Goal: Transaction & Acquisition: Purchase product/service

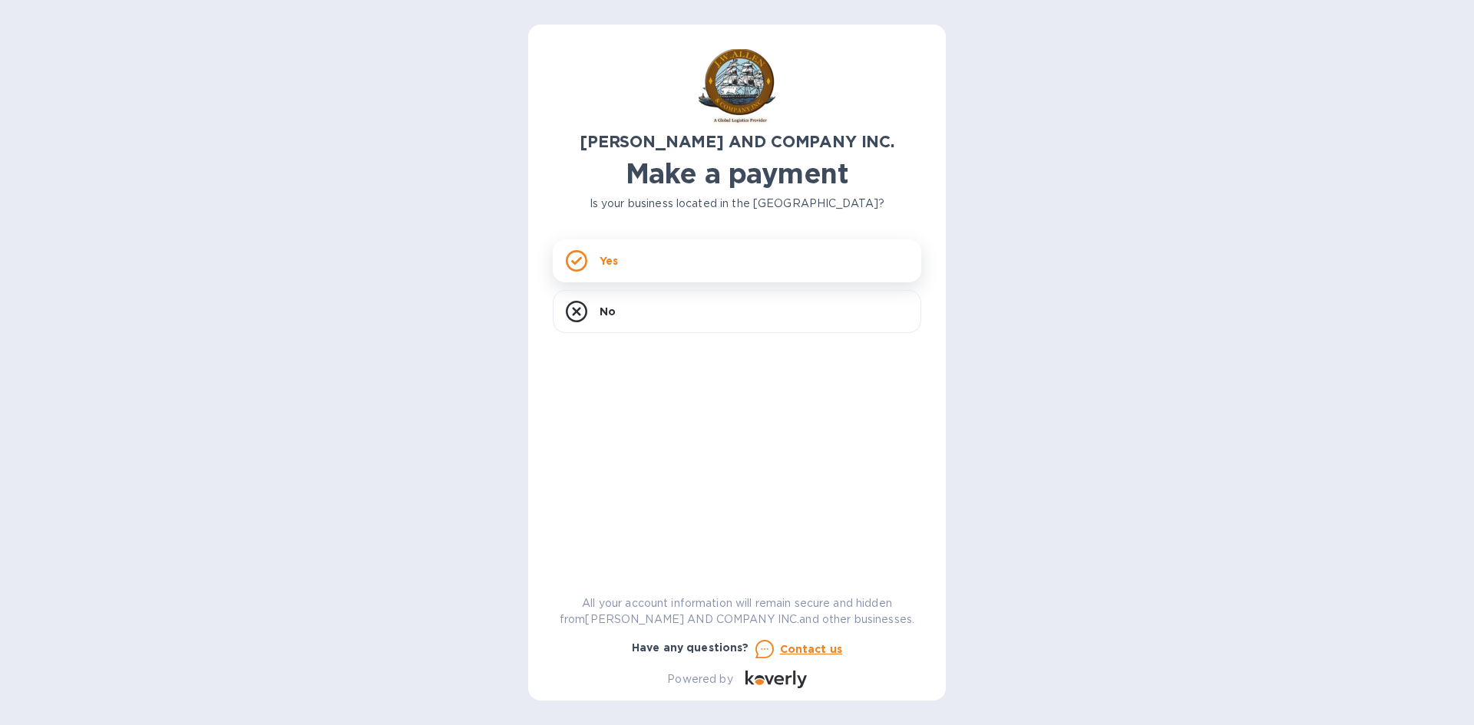
click at [582, 259] on icon at bounding box center [576, 260] width 21 height 21
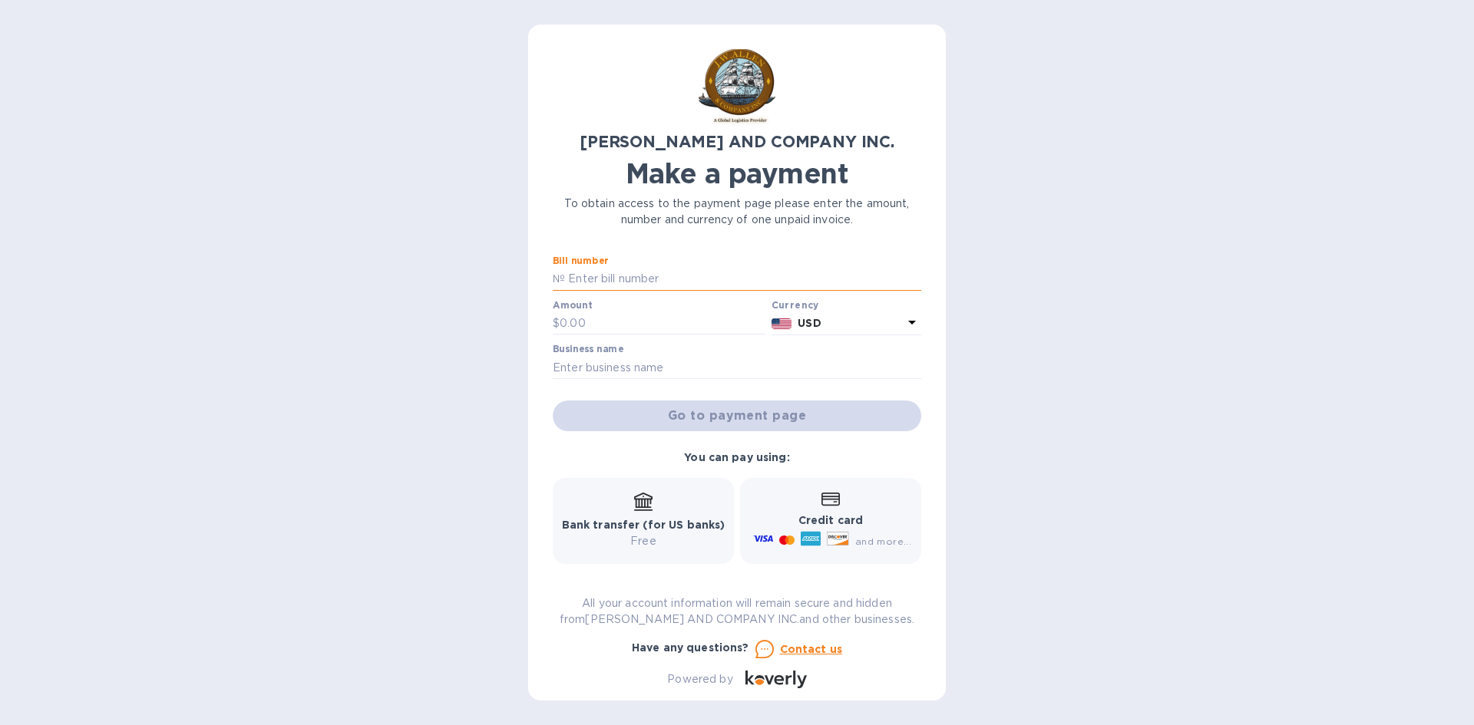
click at [616, 276] on input "text" at bounding box center [743, 279] width 356 height 23
type input "ac03806-3"
click at [636, 321] on input "text" at bounding box center [663, 323] width 206 height 23
type input "184.50"
click at [628, 362] on input "text" at bounding box center [737, 367] width 368 height 23
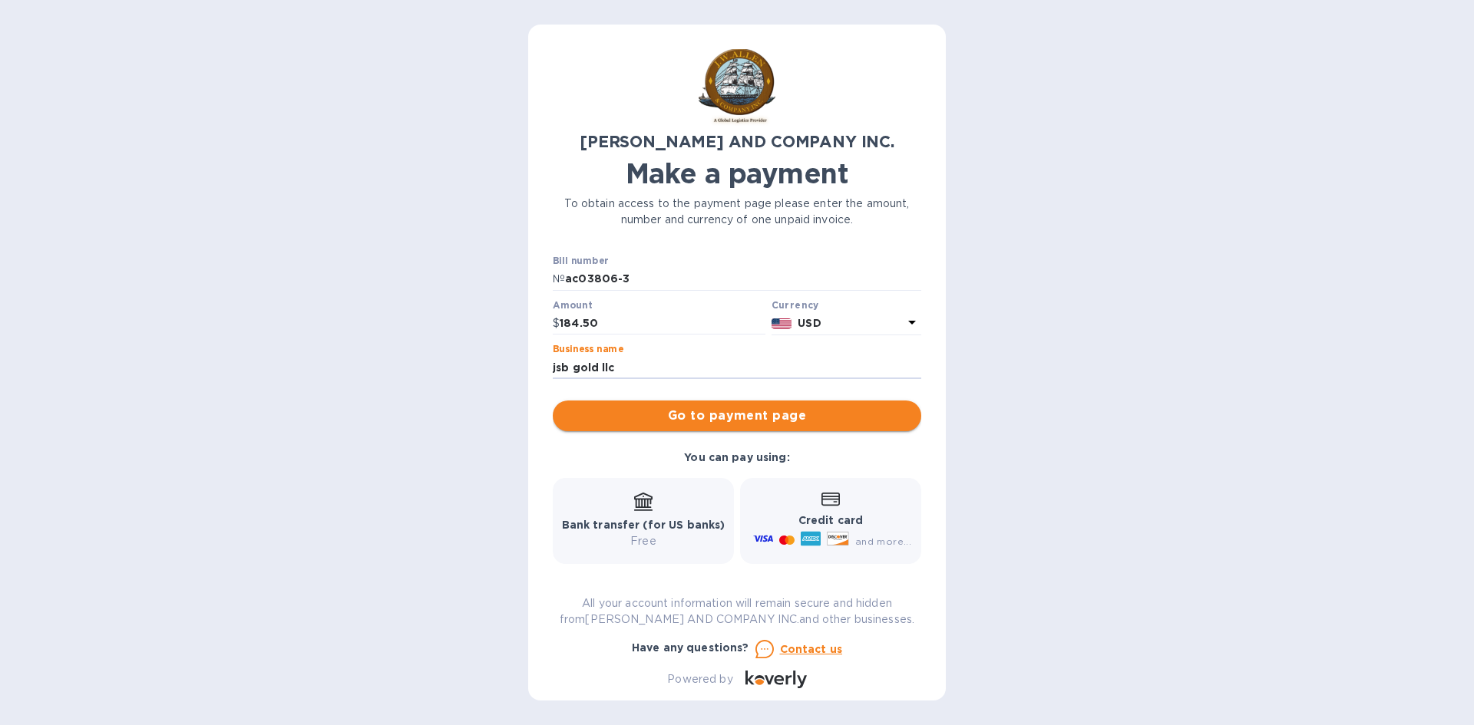
type input "jsb gold llc"
click at [721, 411] on span "Go to payment page" at bounding box center [737, 416] width 344 height 18
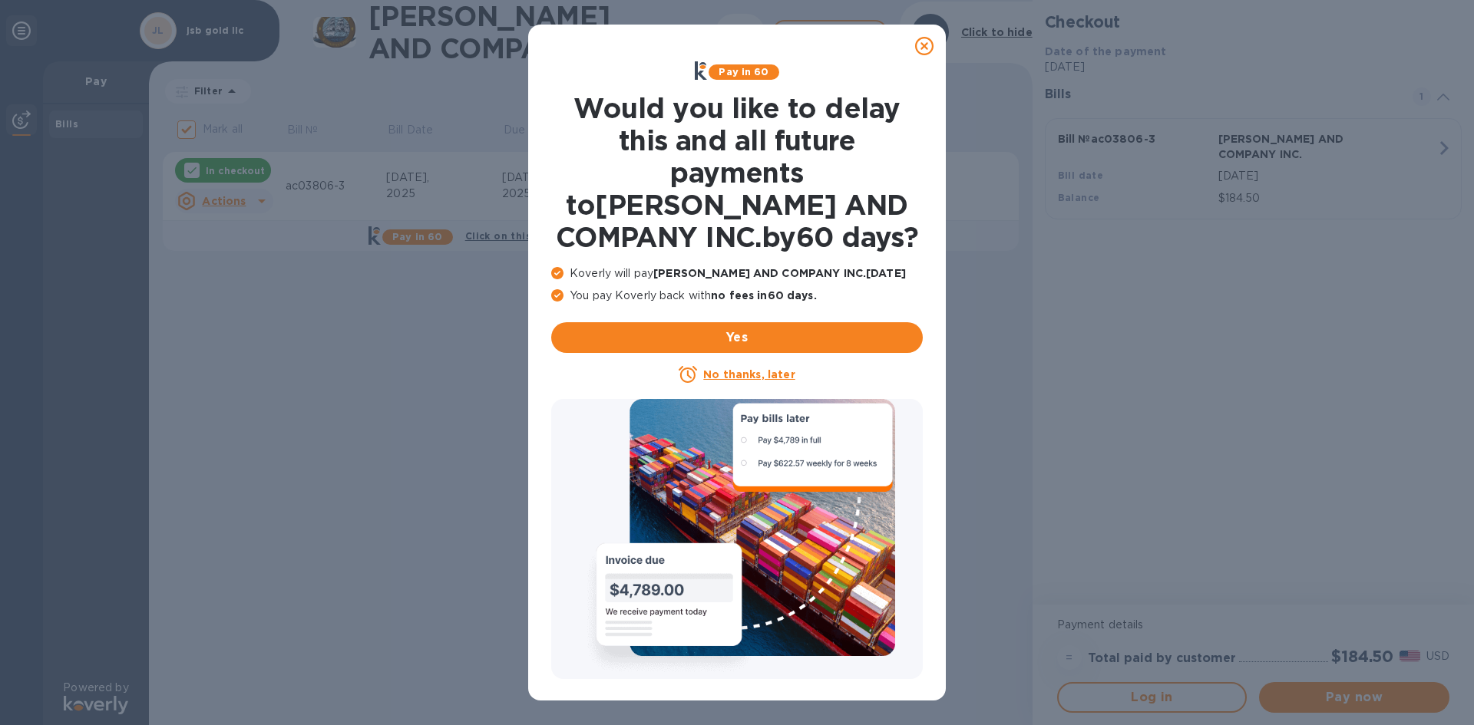
click at [736, 371] on u "No thanks, later" at bounding box center [748, 374] width 91 height 12
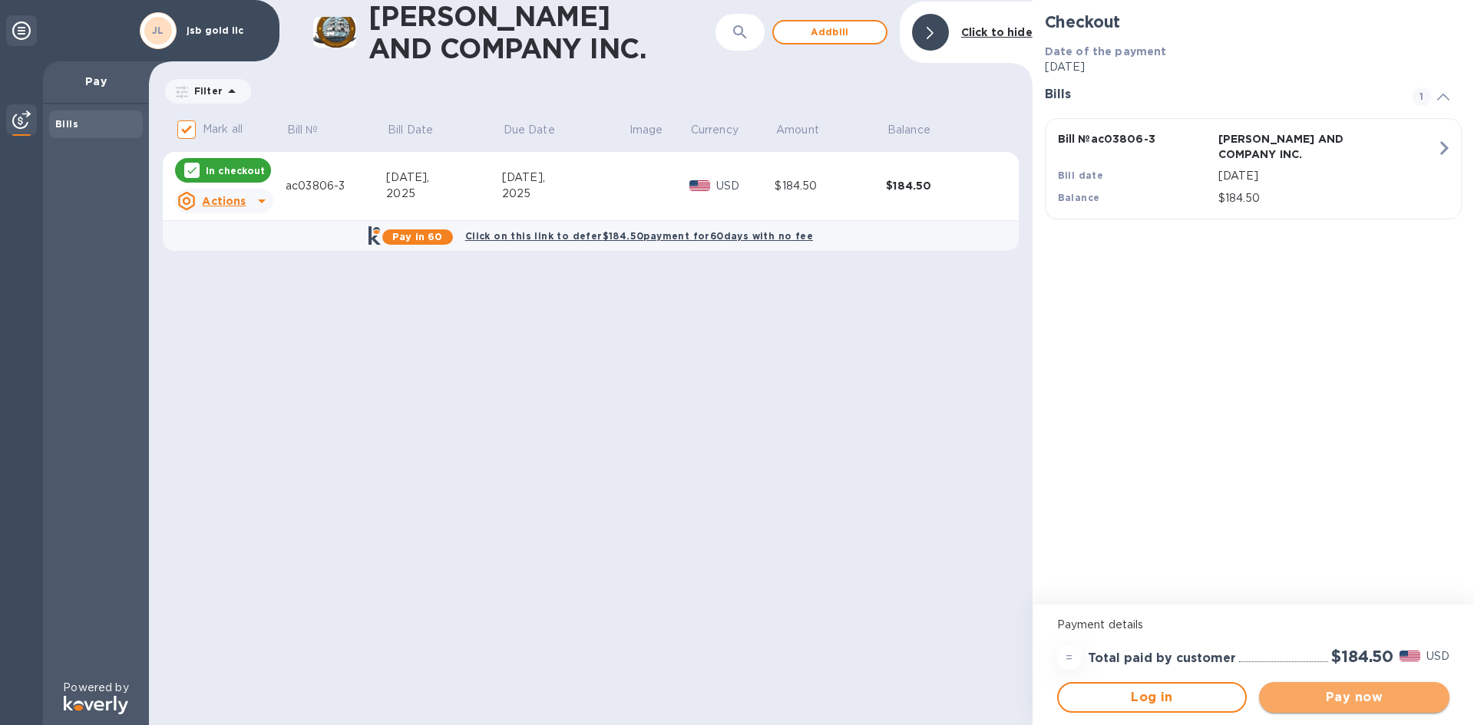
click at [1322, 692] on span "Pay now" at bounding box center [1354, 697] width 166 height 18
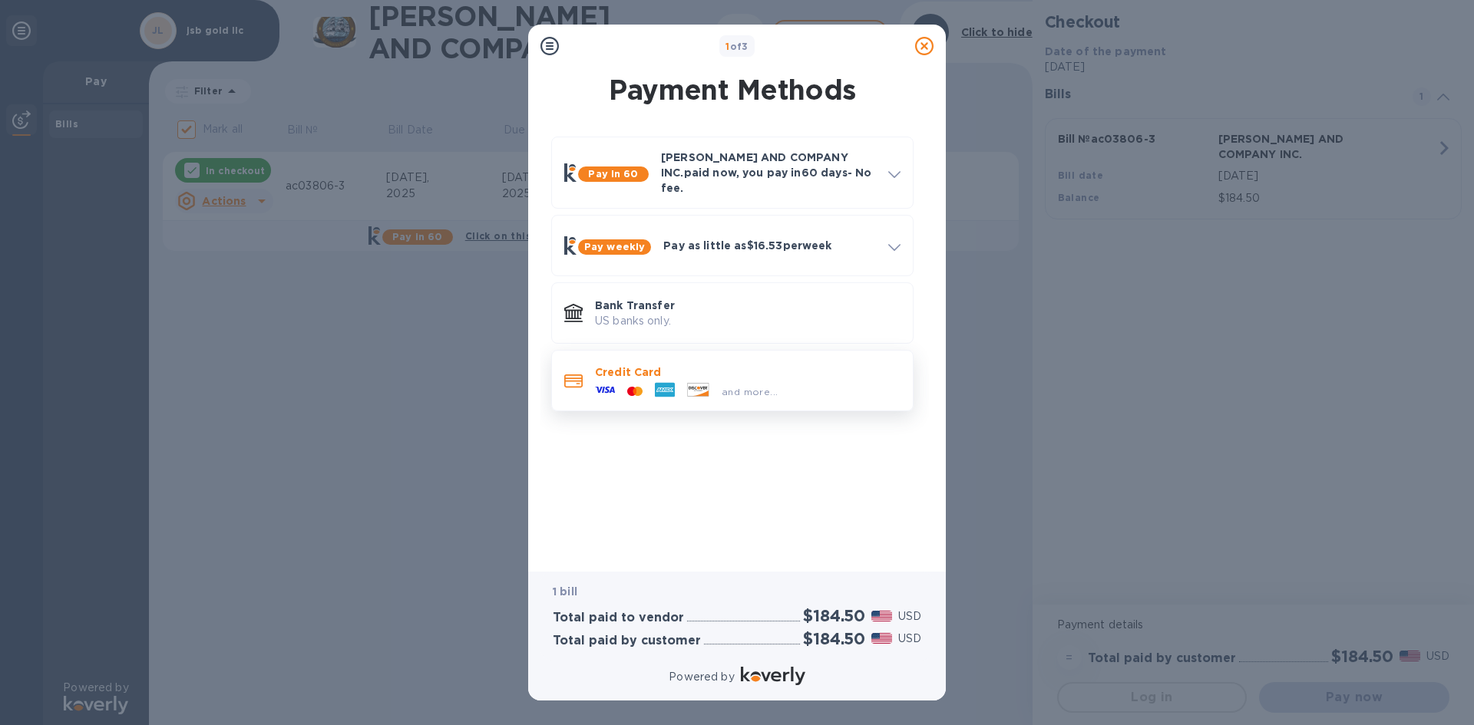
click at [665, 383] on icon at bounding box center [665, 390] width 20 height 15
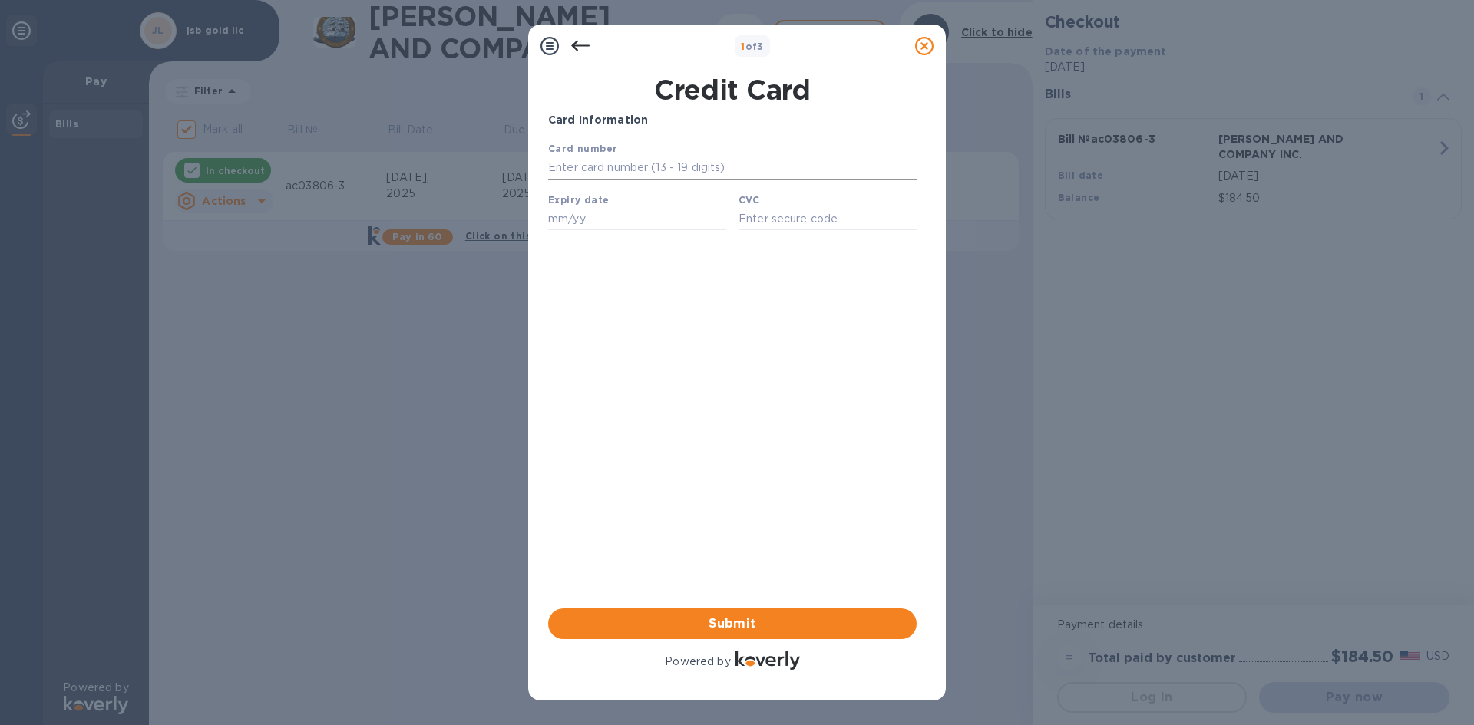
click at [581, 167] on input "text" at bounding box center [732, 168] width 368 height 23
type input "[CREDIT_CARD_NUMBER]"
type input "10/25"
type input "003"
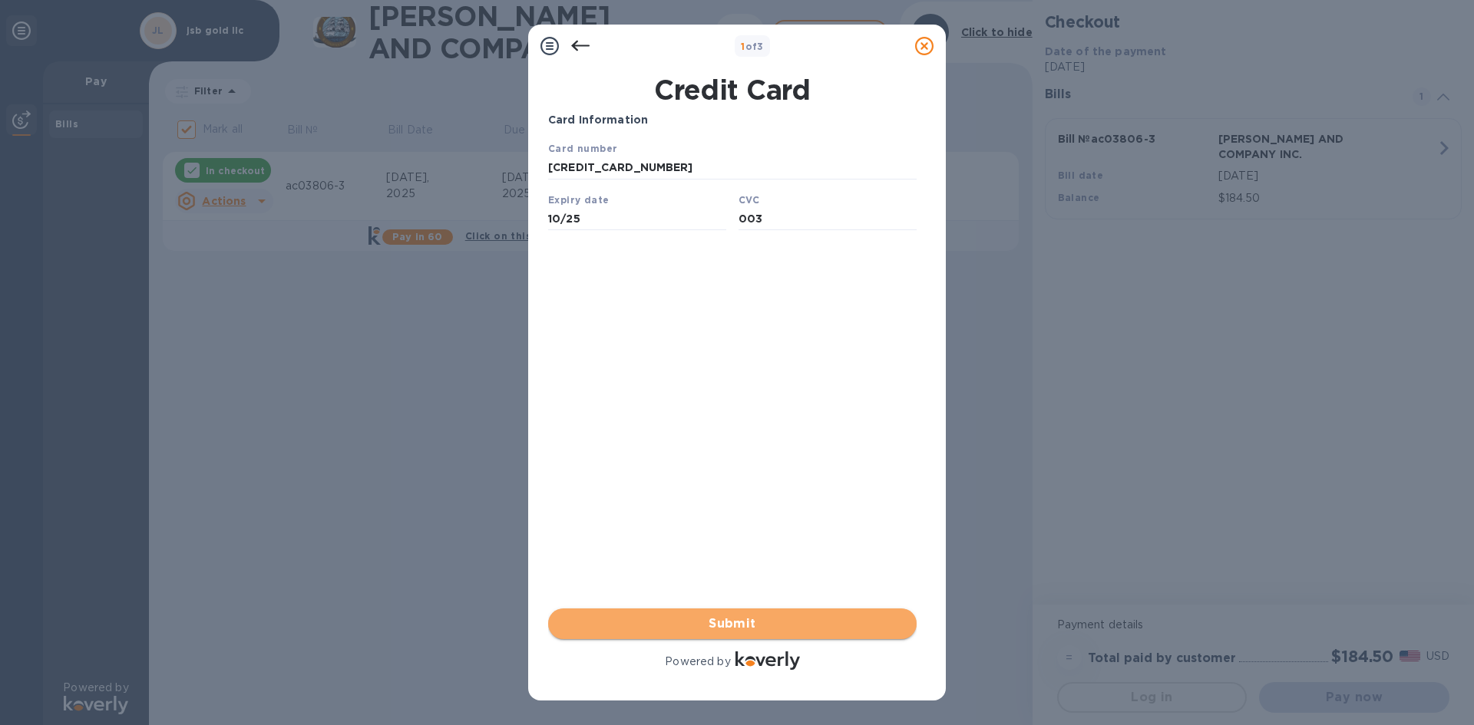
click at [718, 618] on span "Submit" at bounding box center [732, 624] width 344 height 18
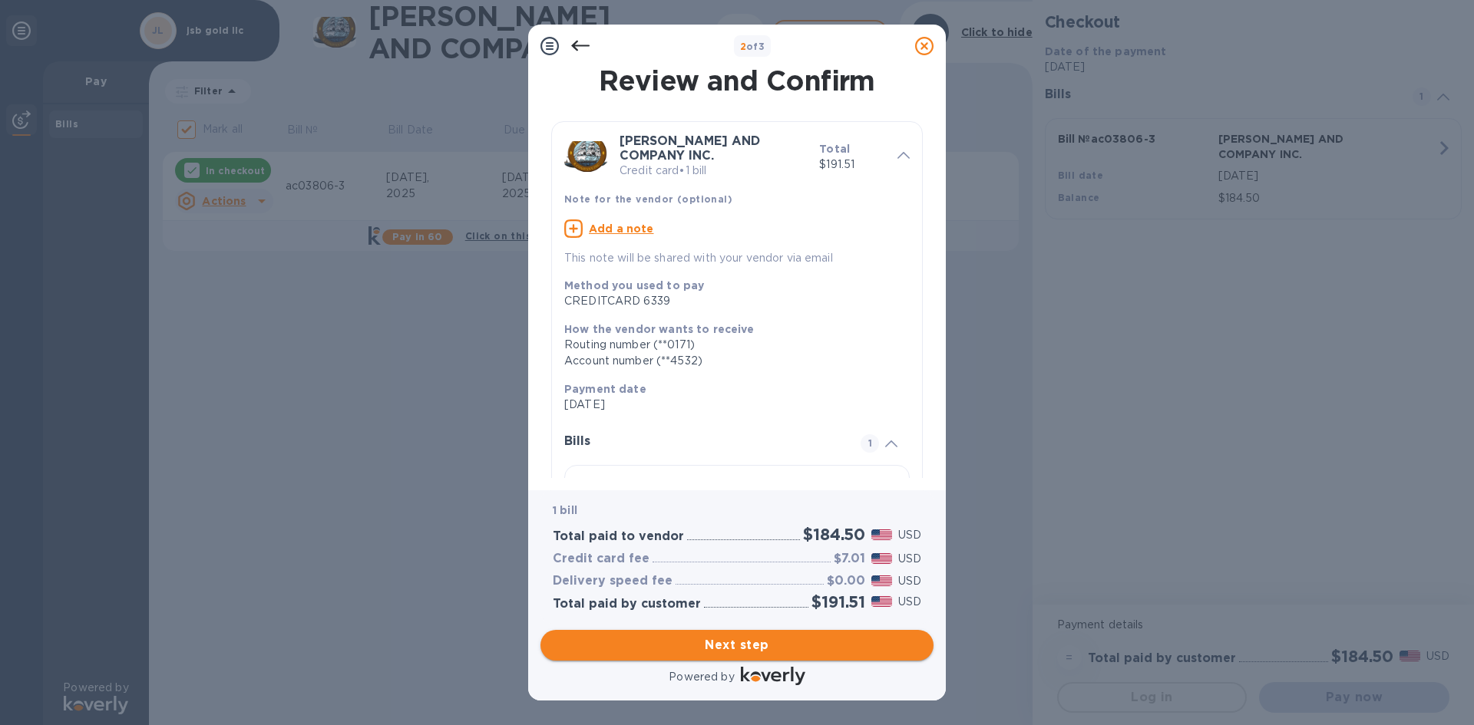
click at [689, 641] on span "Next step" at bounding box center [737, 645] width 368 height 18
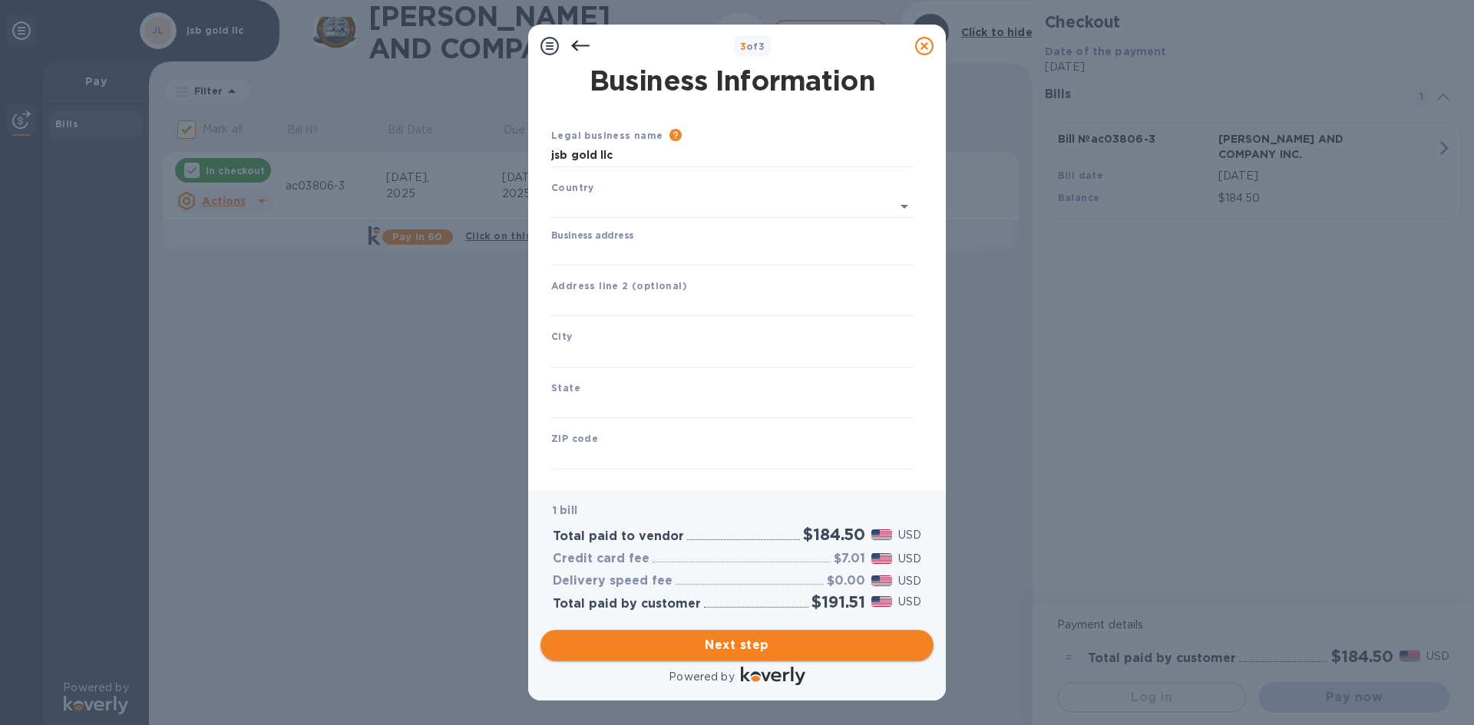
type input "[GEOGRAPHIC_DATA]"
click at [654, 245] on input "Business address" at bounding box center [732, 250] width 362 height 23
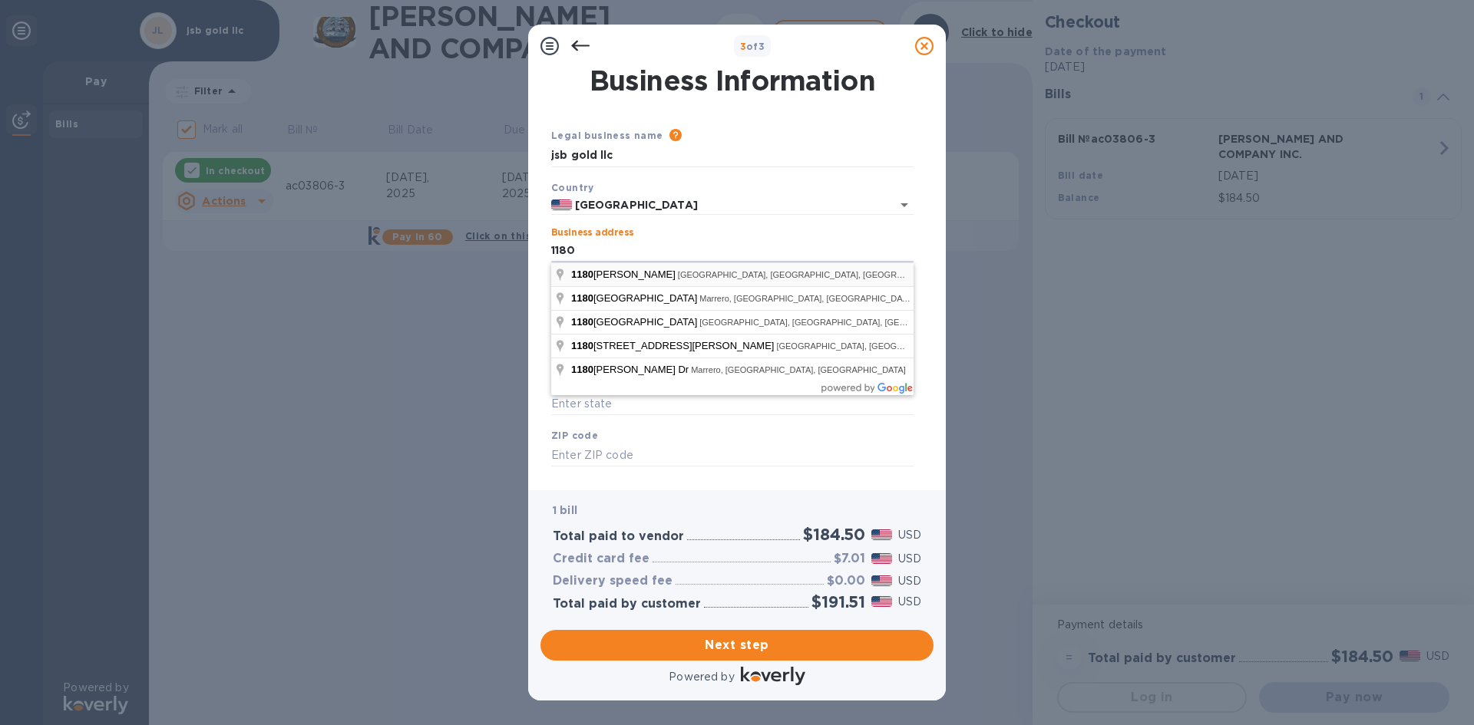
type input "[STREET_ADDRESS][PERSON_NAME]"
type input "Terrytown"
type input "LA"
type input "70056"
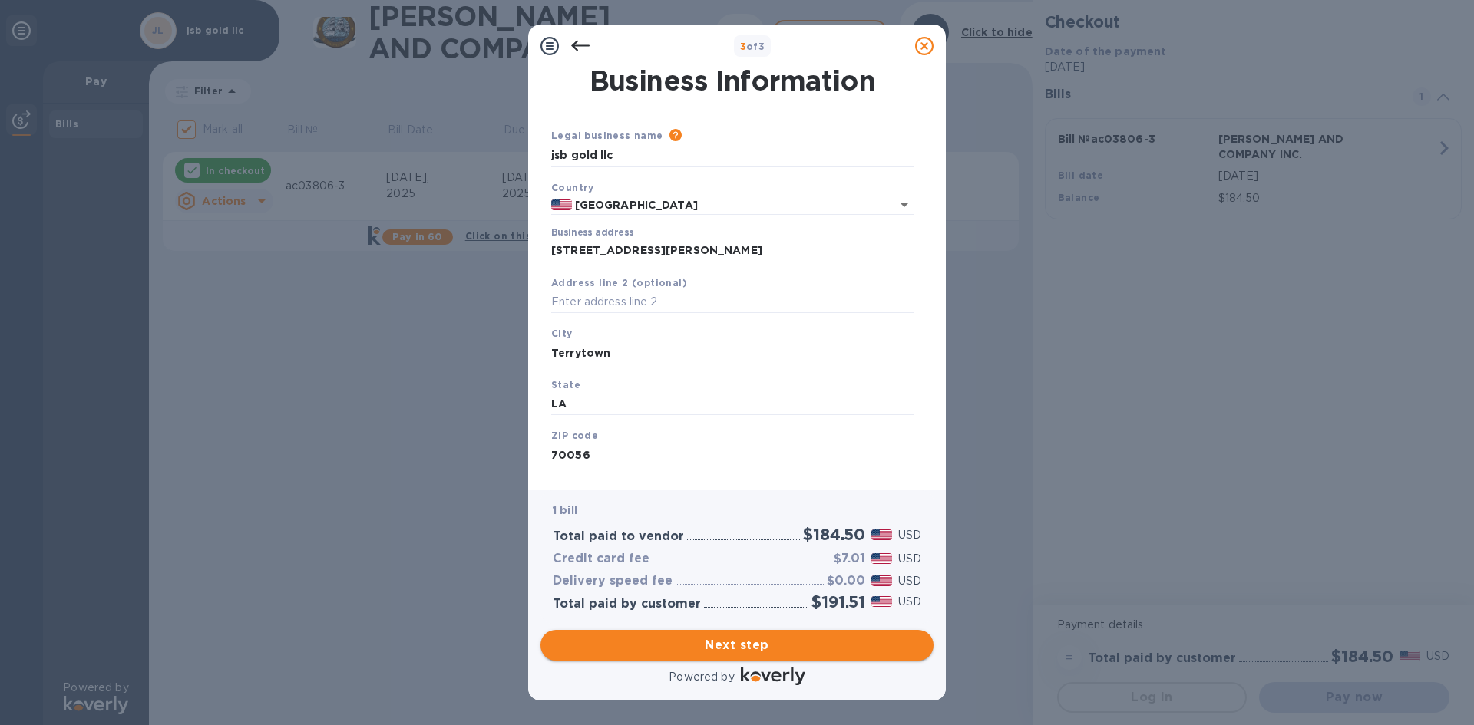
click at [715, 639] on span "Next step" at bounding box center [737, 645] width 368 height 18
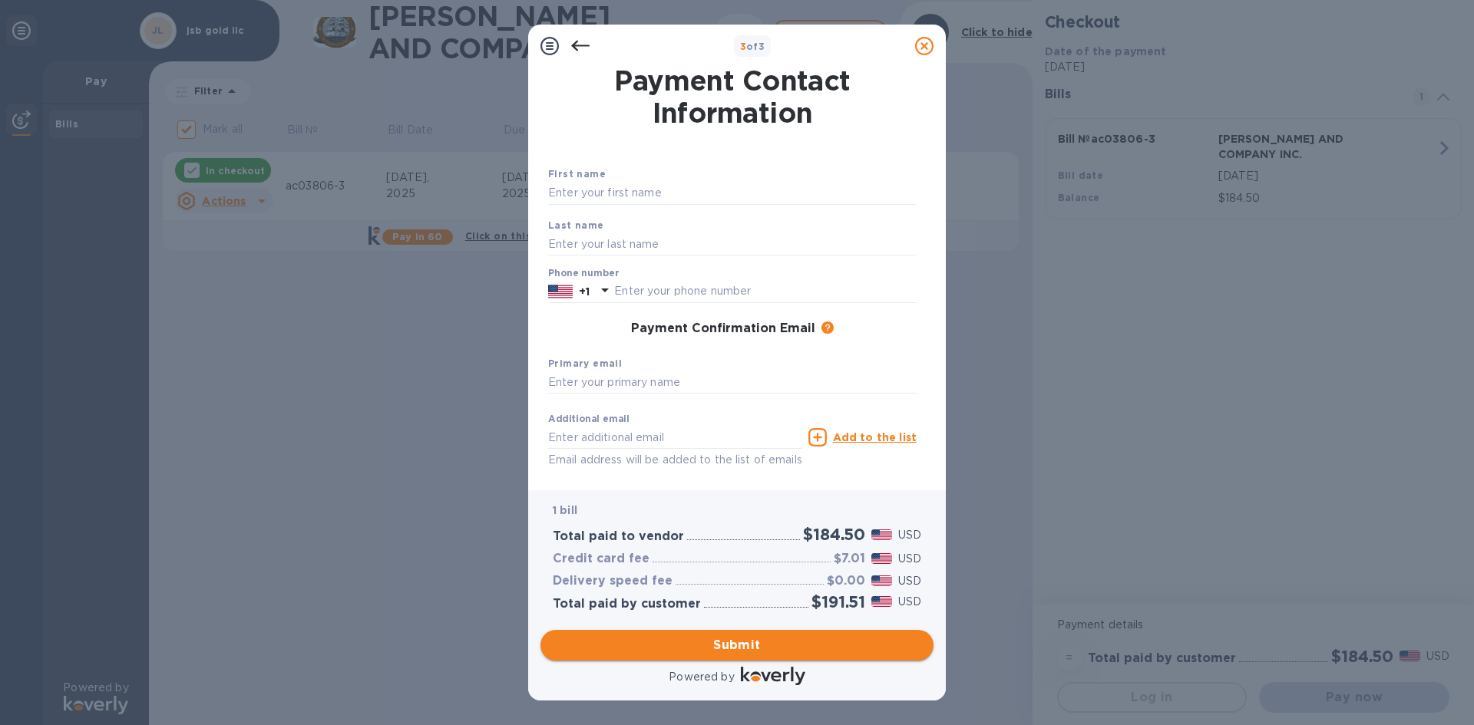
click at [738, 642] on span "Submit" at bounding box center [737, 645] width 368 height 18
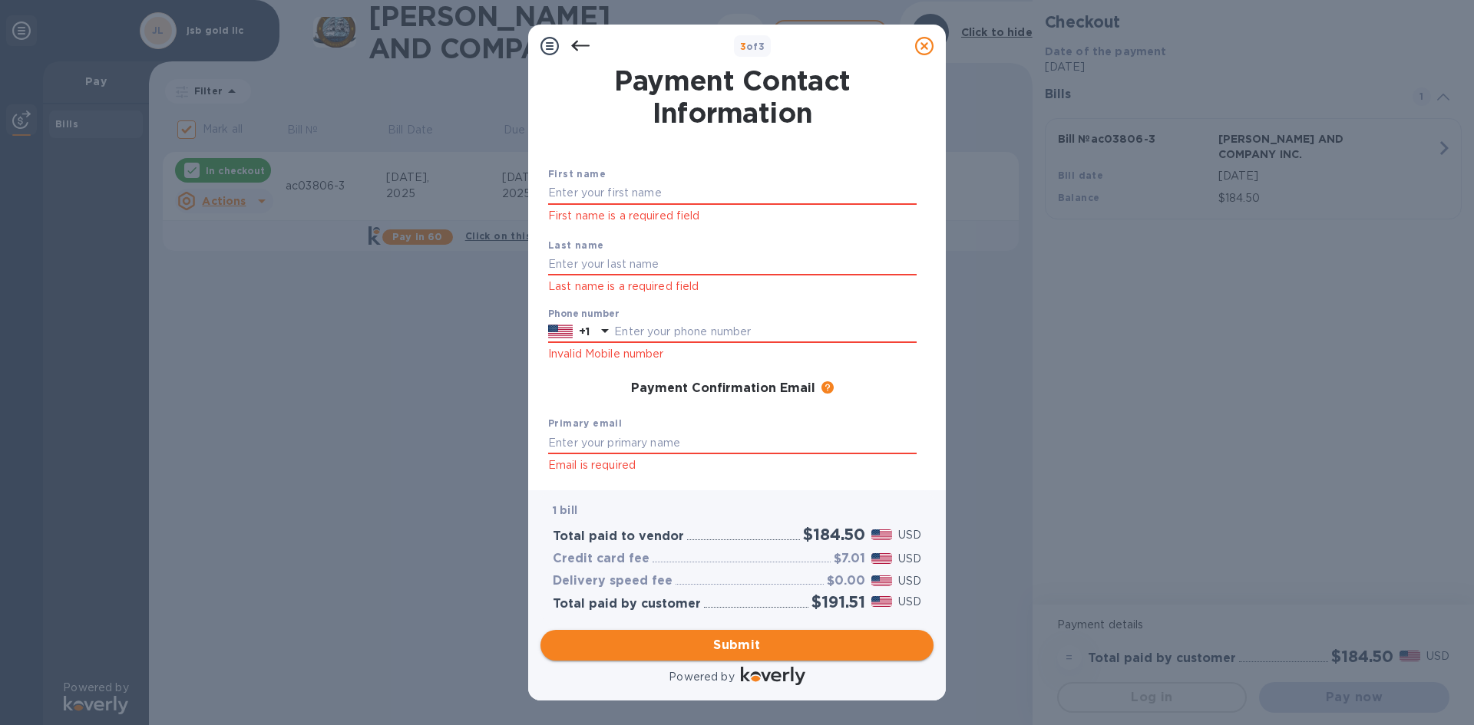
click at [738, 642] on span "Submit" at bounding box center [737, 645] width 368 height 18
click at [606, 191] on input "text" at bounding box center [732, 193] width 368 height 23
type input "jafar"
type input "abukhalil"
type input "5042593655"
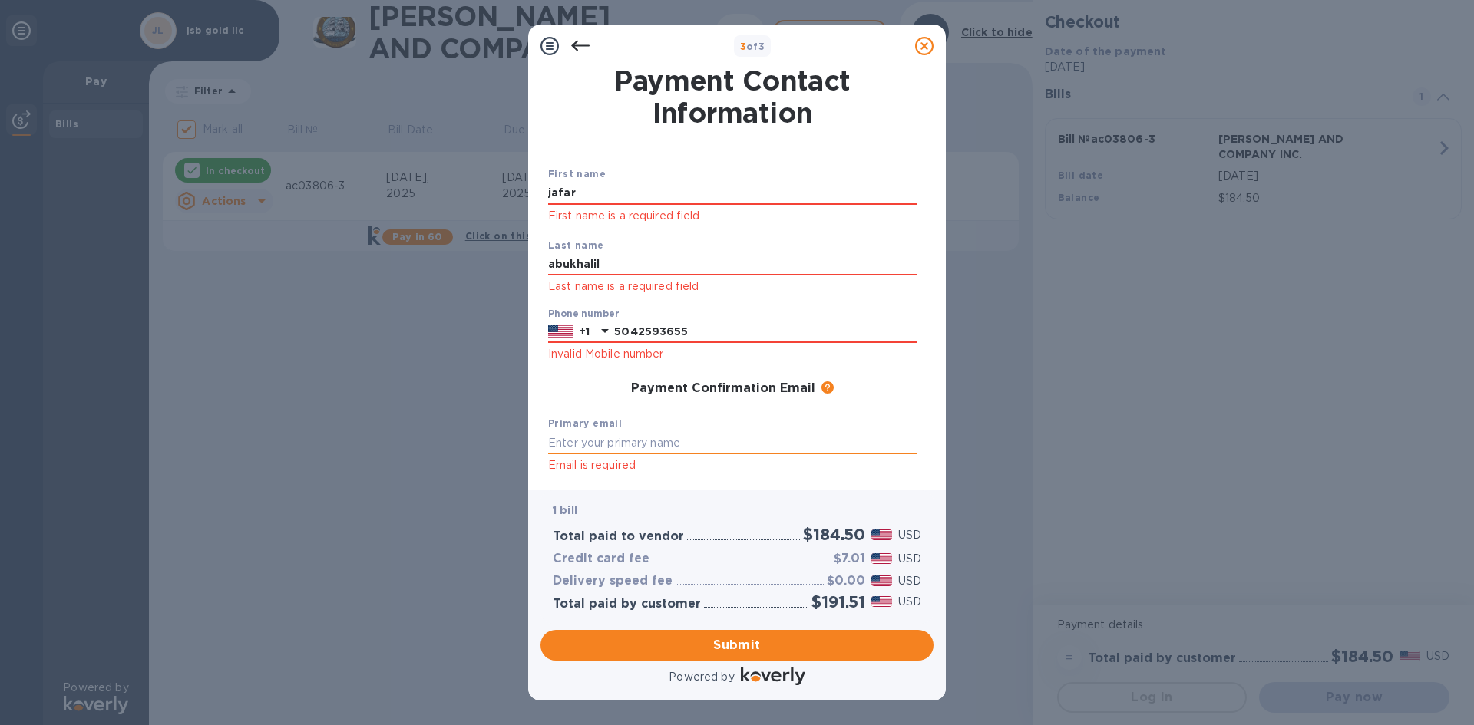
click at [645, 438] on input "text" at bounding box center [732, 442] width 368 height 23
type input "[EMAIL_ADDRESS][DOMAIN_NAME]"
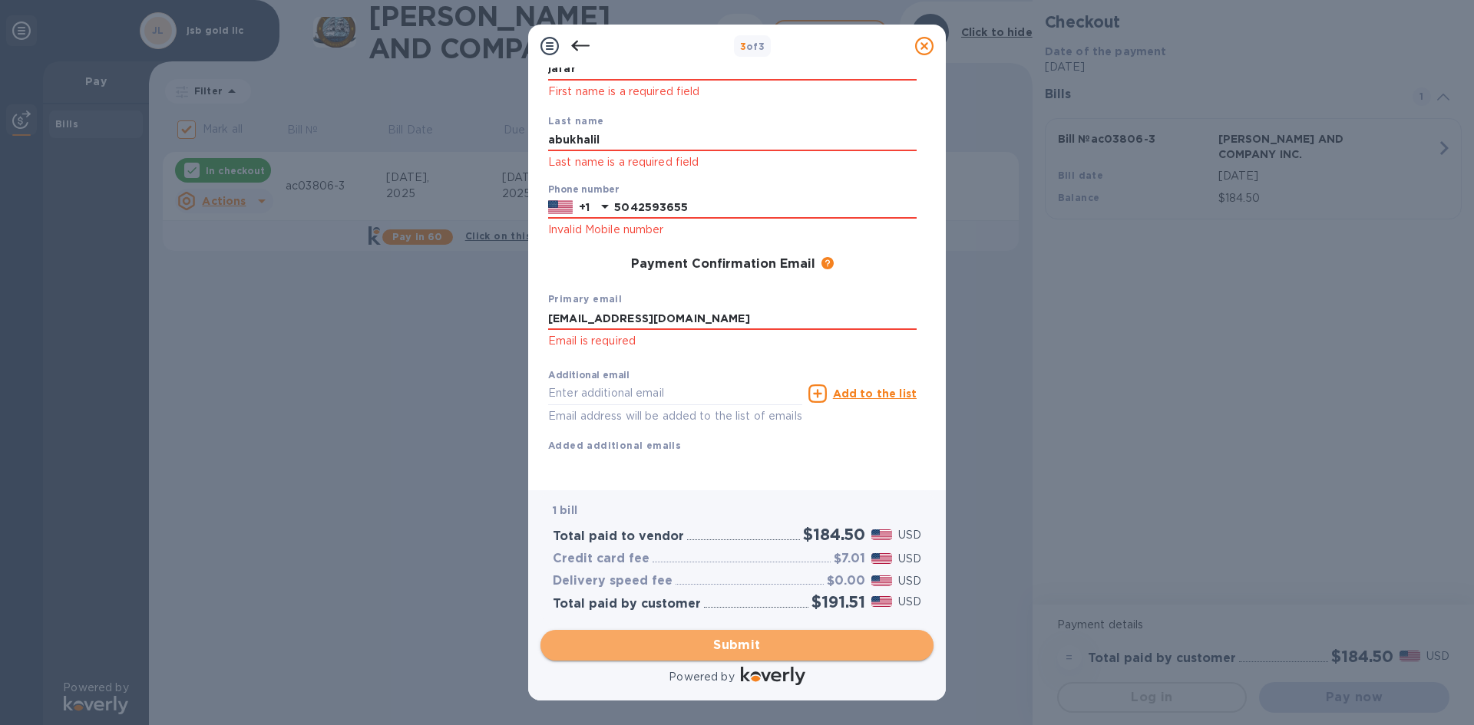
click at [705, 642] on span "Submit" at bounding box center [737, 645] width 368 height 18
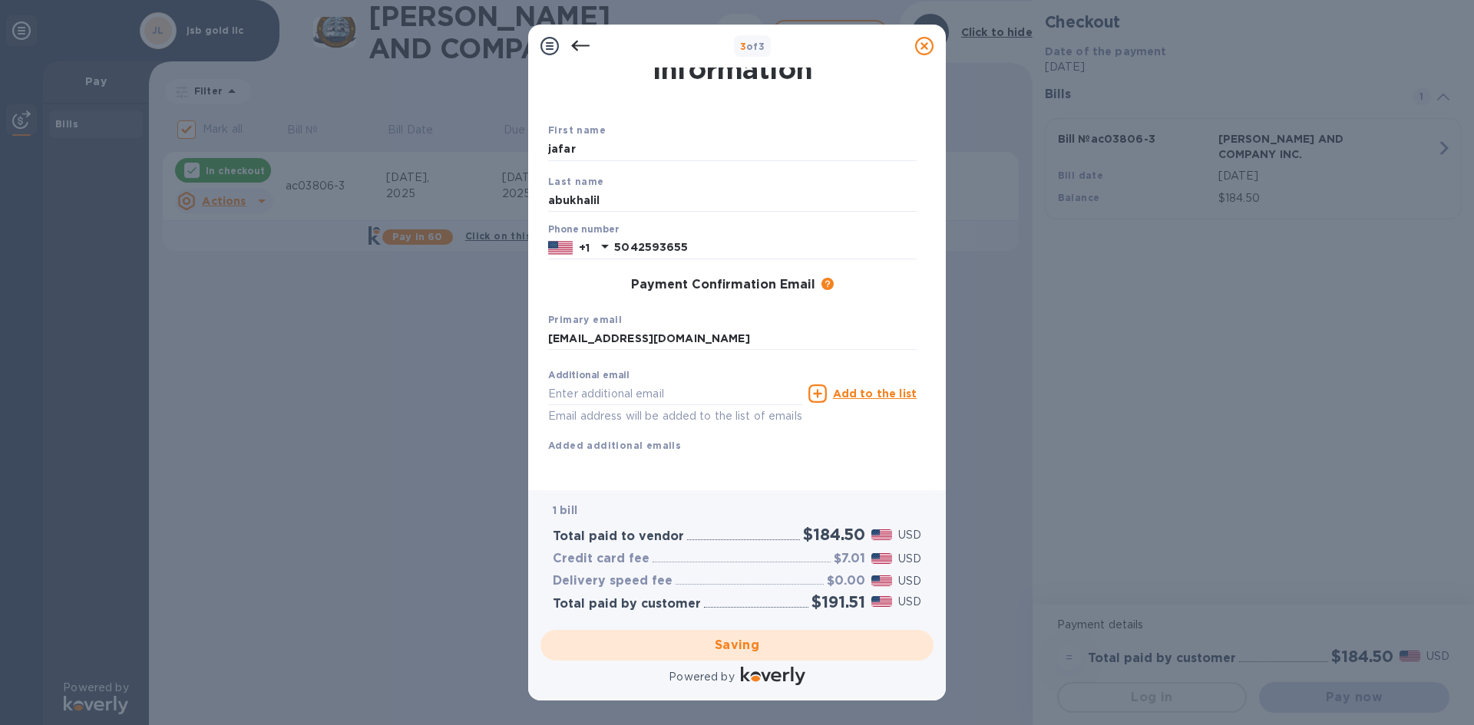
click at [722, 649] on div "Saving" at bounding box center [736, 645] width 405 height 43
click at [734, 645] on div "Saving" at bounding box center [736, 645] width 405 height 43
checkbox input "false"
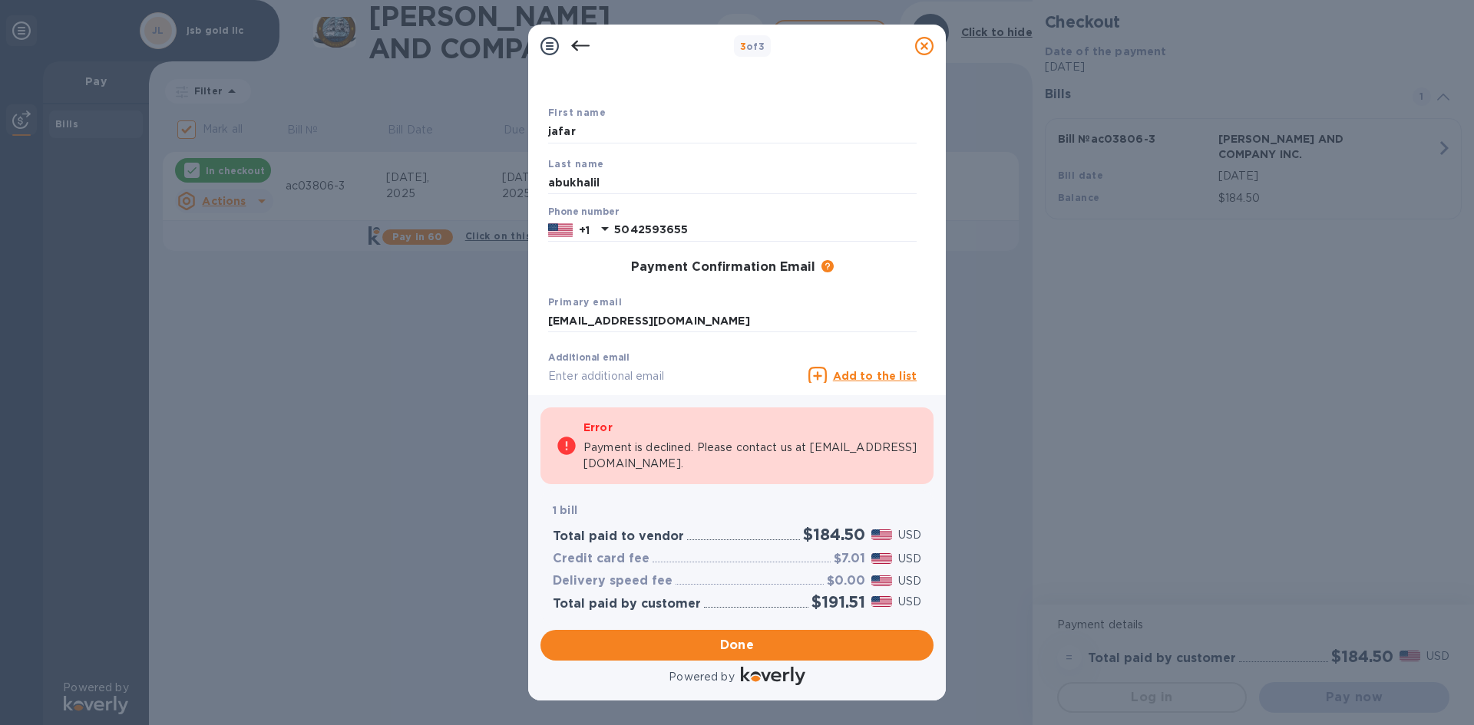
scroll to position [142, 0]
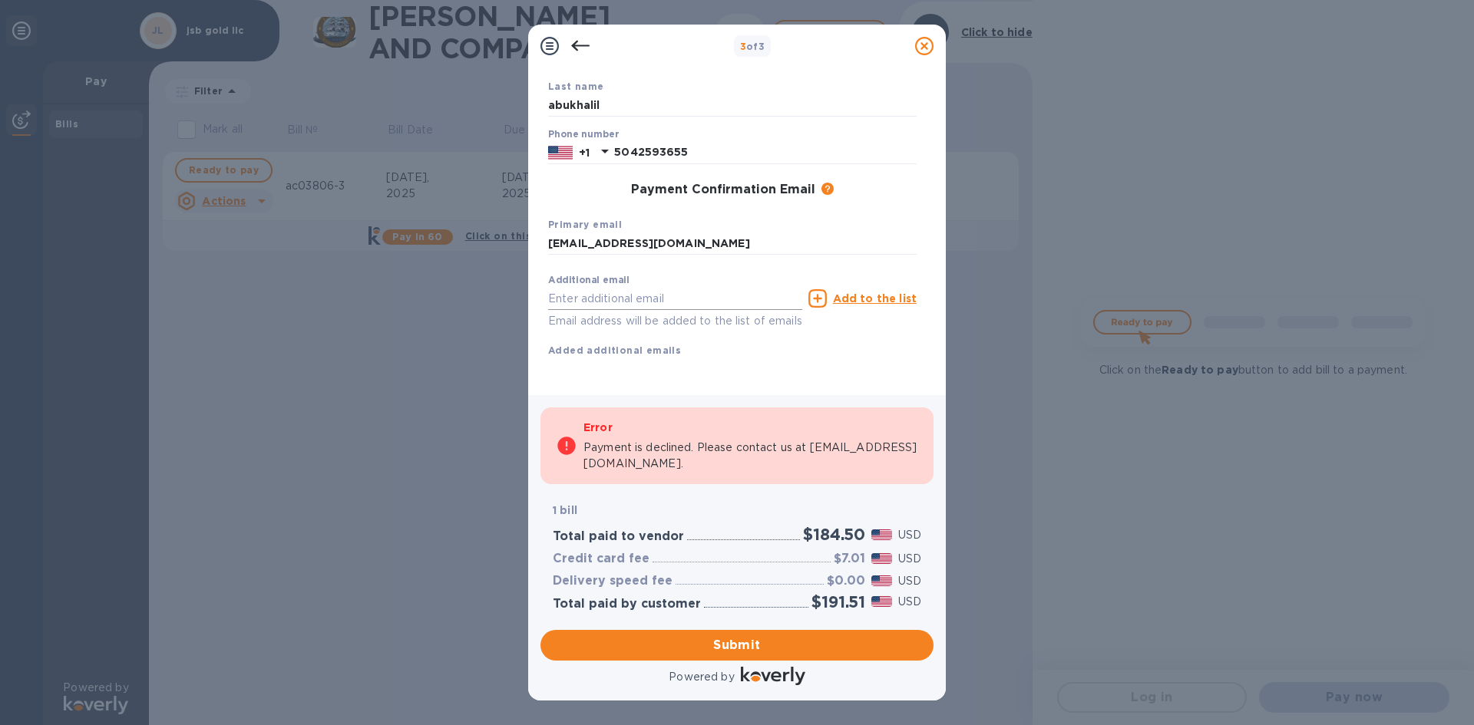
click at [638, 292] on input "text" at bounding box center [675, 298] width 254 height 23
type input "[EMAIL_ADDRESS][DOMAIN_NAME]"
click at [621, 317] on p "Email address will be added to the list of emails" at bounding box center [675, 321] width 254 height 18
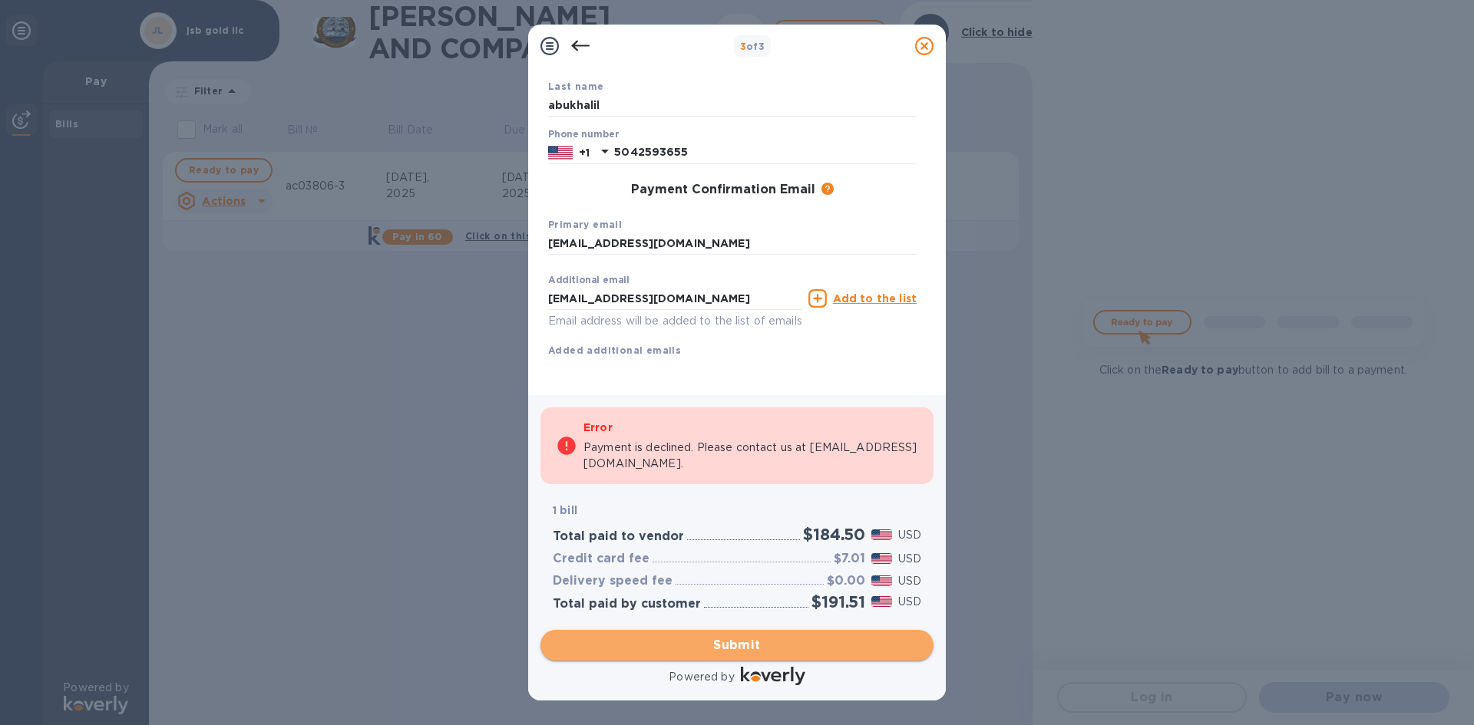
click at [712, 642] on span "Submit" at bounding box center [737, 645] width 368 height 18
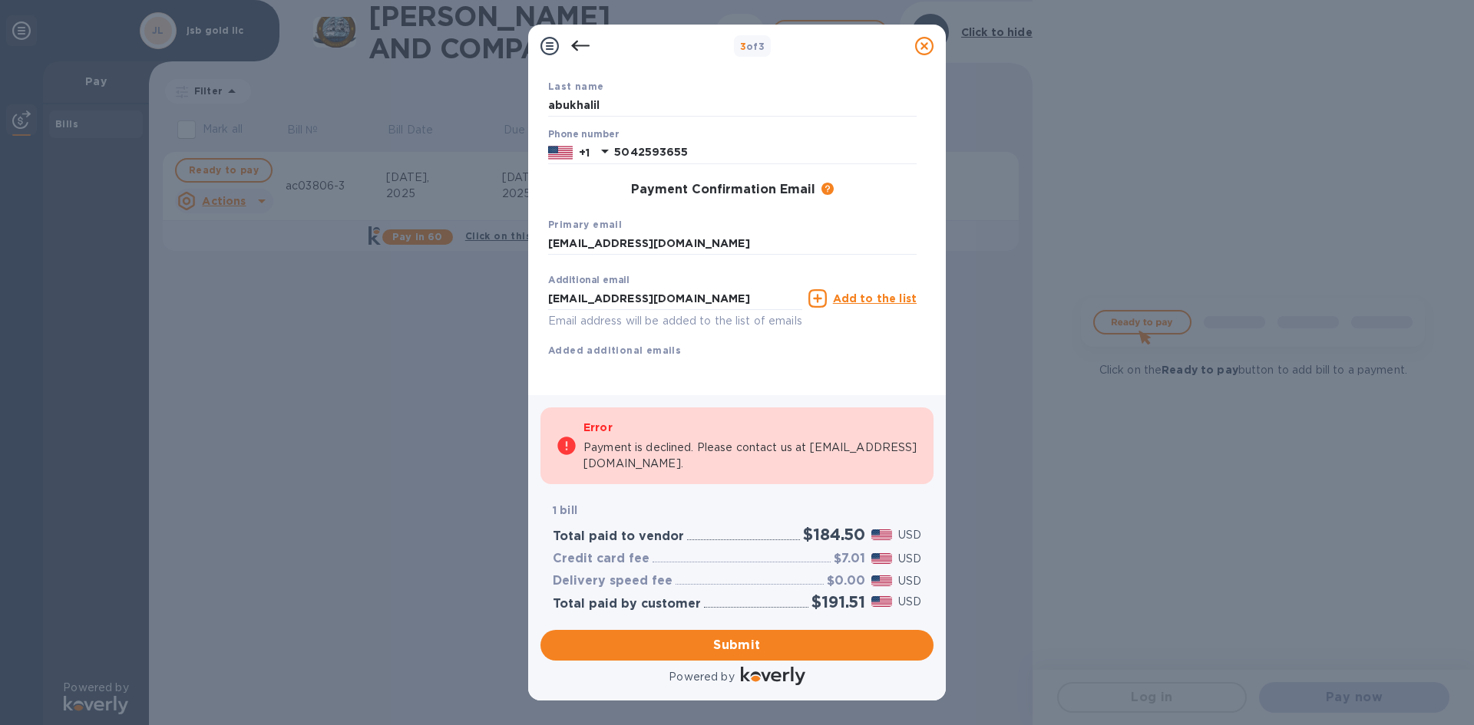
click at [638, 461] on p "Payment is declined. Please contact us at [EMAIL_ADDRESS][DOMAIN_NAME]." at bounding box center [750, 456] width 335 height 32
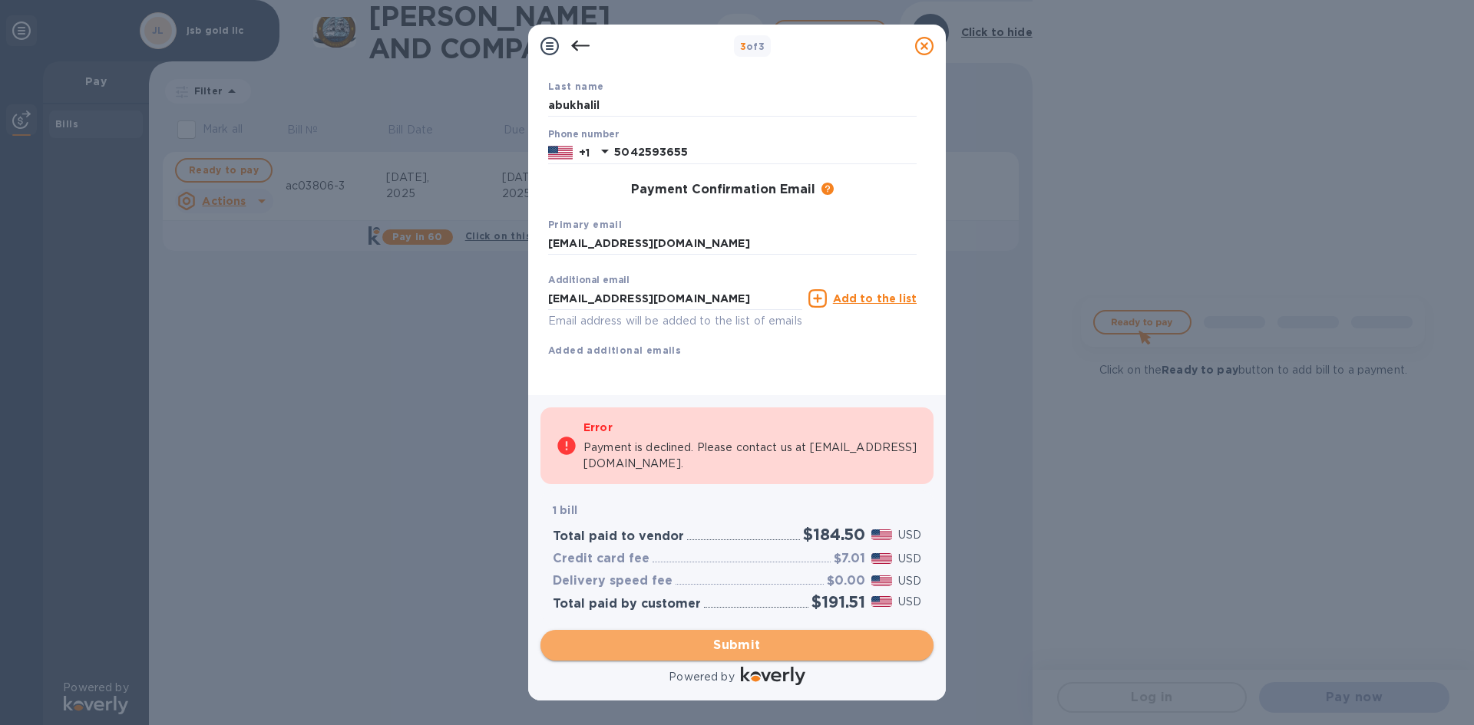
click at [716, 645] on span "Submit" at bounding box center [737, 645] width 368 height 18
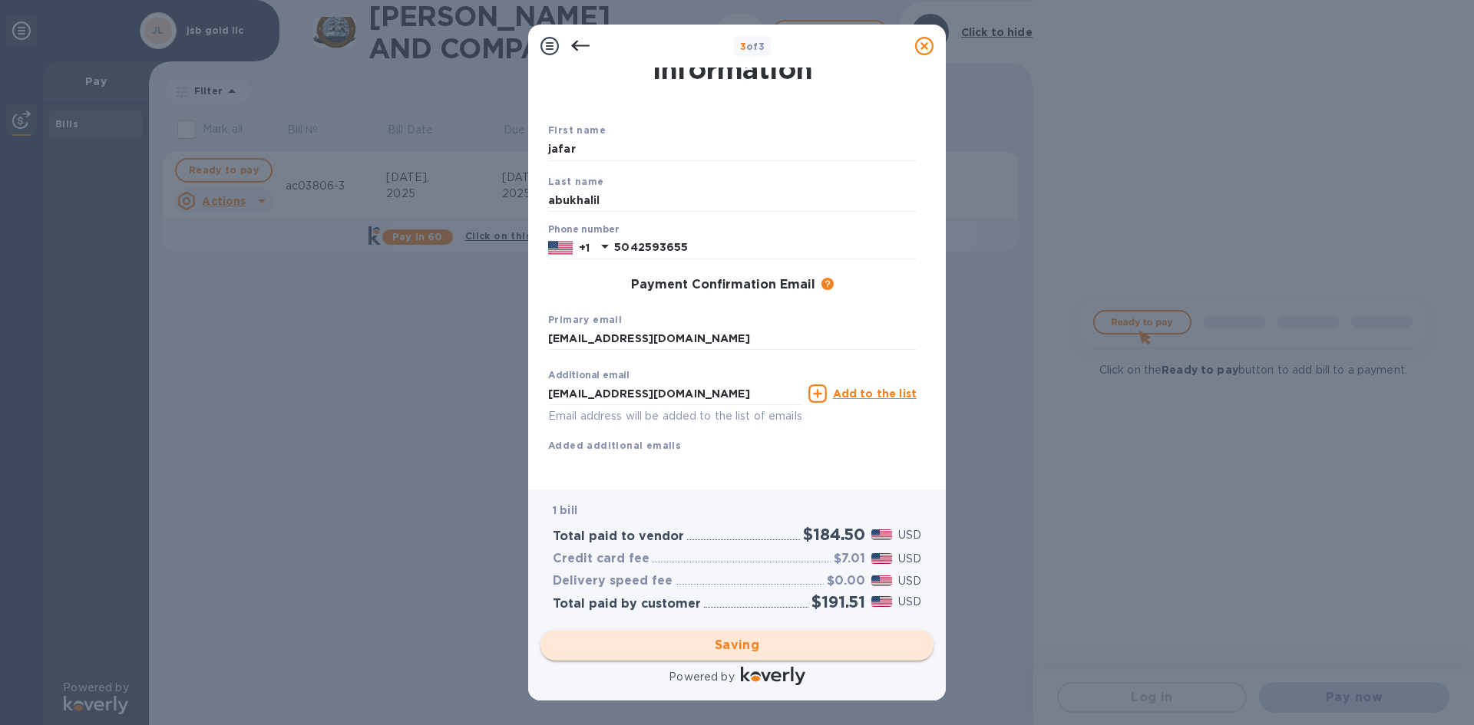
click at [741, 643] on div "Saving" at bounding box center [736, 645] width 405 height 43
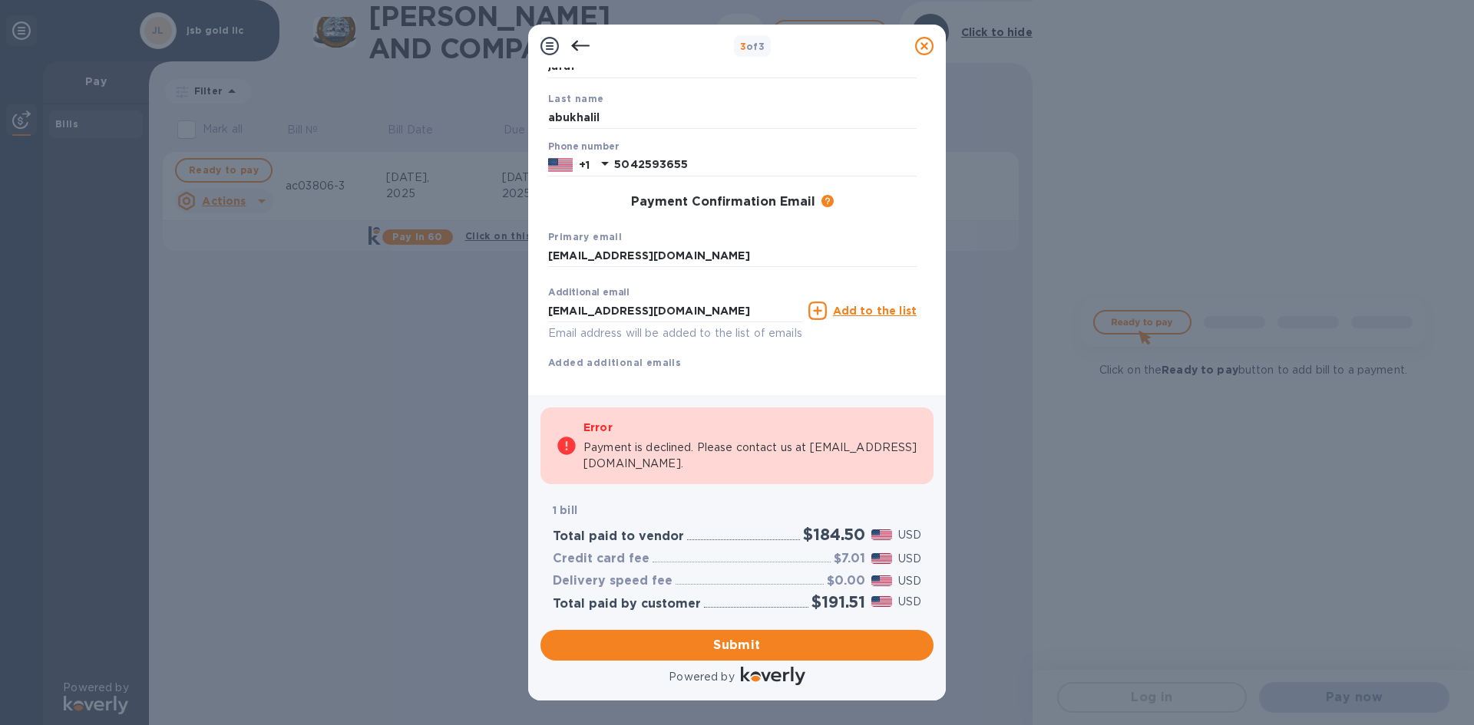
scroll to position [157, 0]
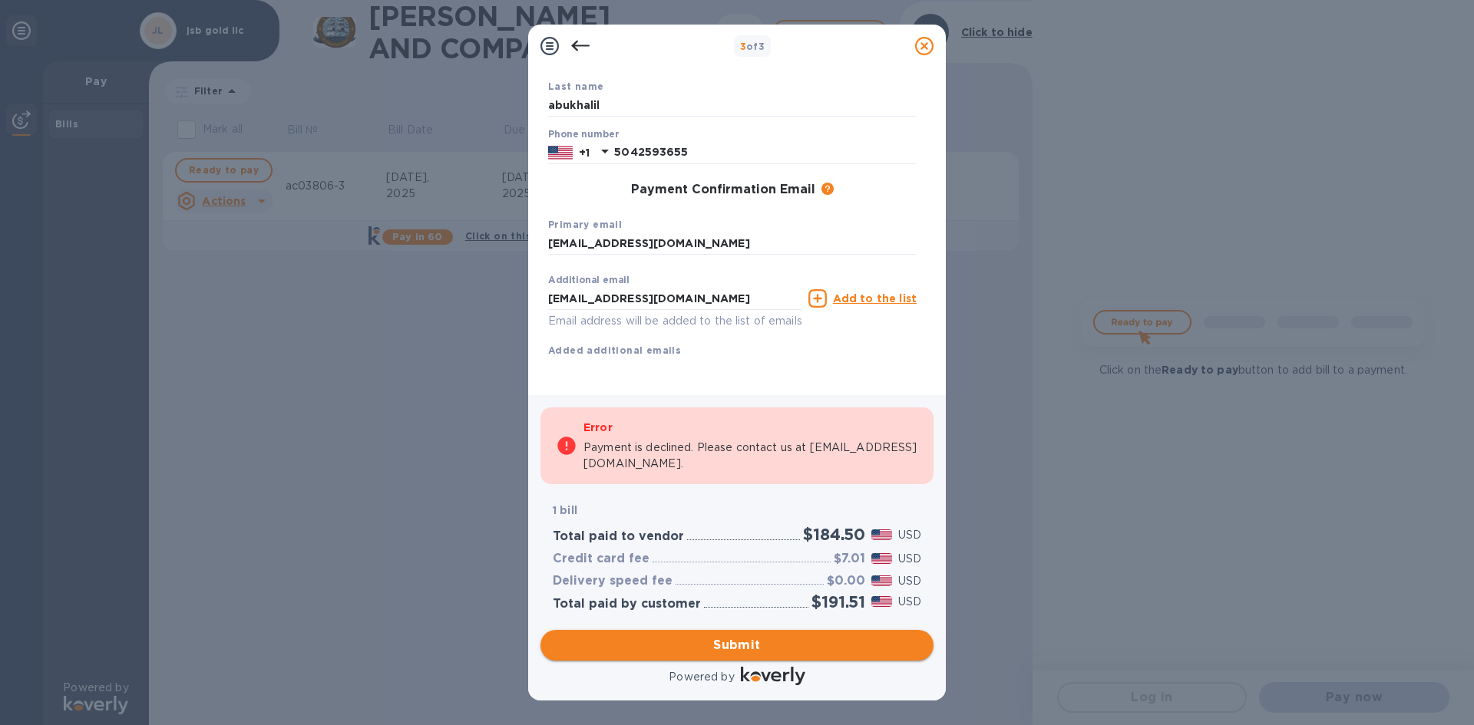
click at [725, 643] on span "Submit" at bounding box center [737, 645] width 368 height 18
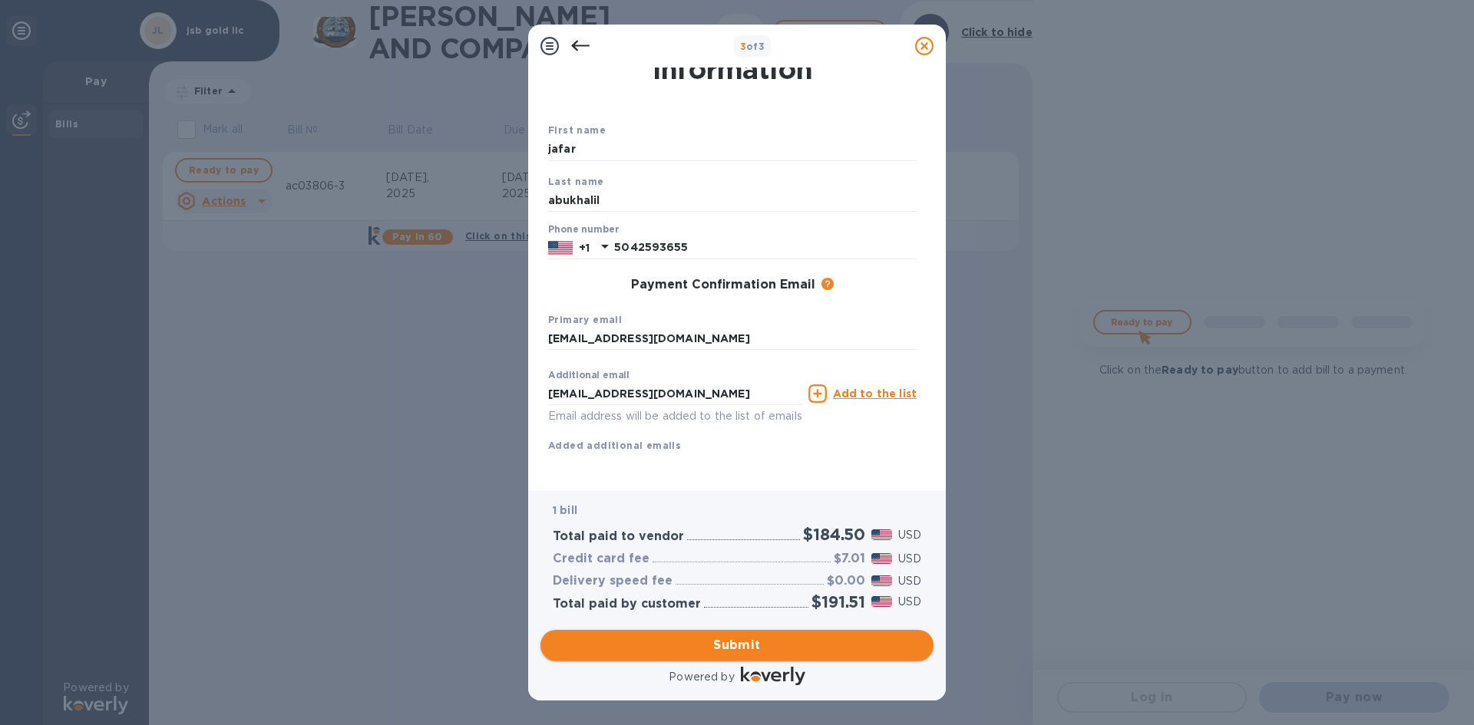
scroll to position [61, 0]
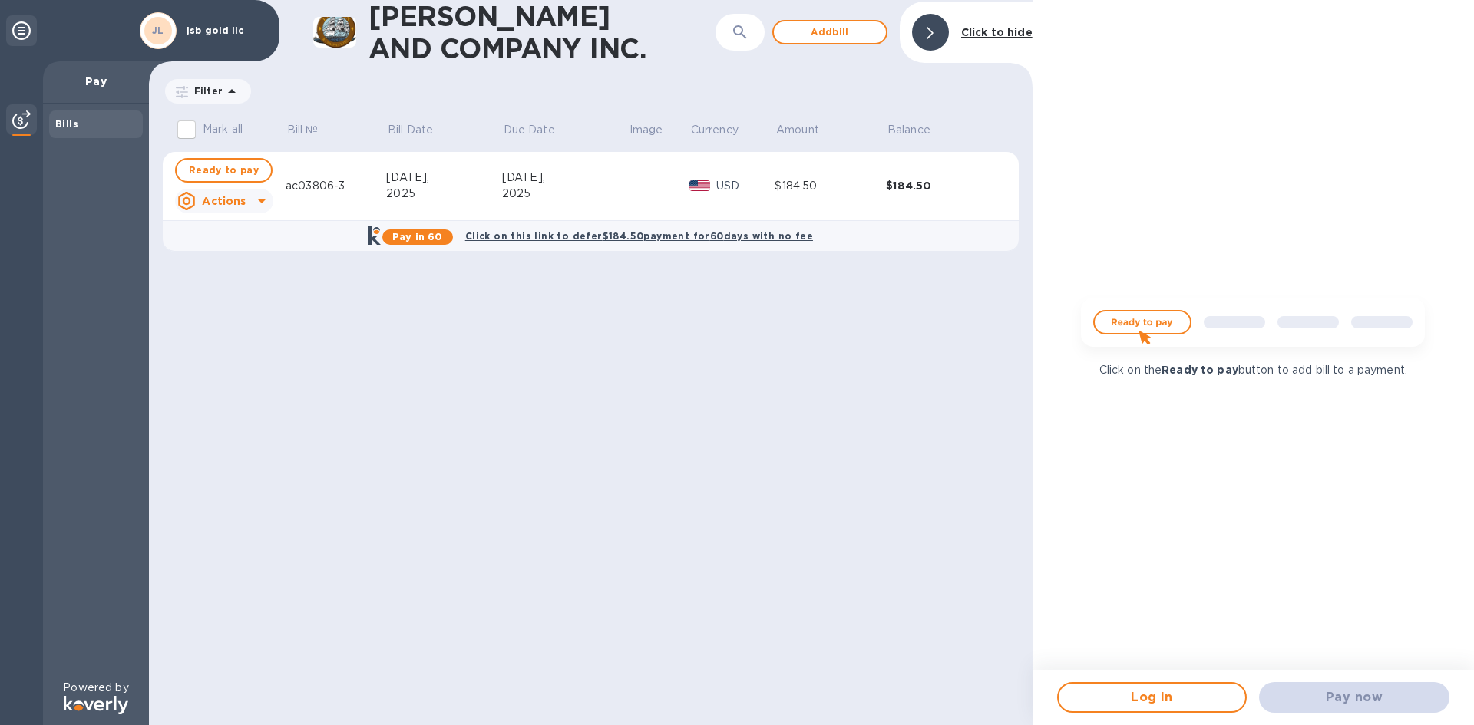
click at [1329, 700] on div "Pay now" at bounding box center [1354, 697] width 203 height 43
click at [223, 167] on span "Ready to pay" at bounding box center [224, 170] width 70 height 18
checkbox input "true"
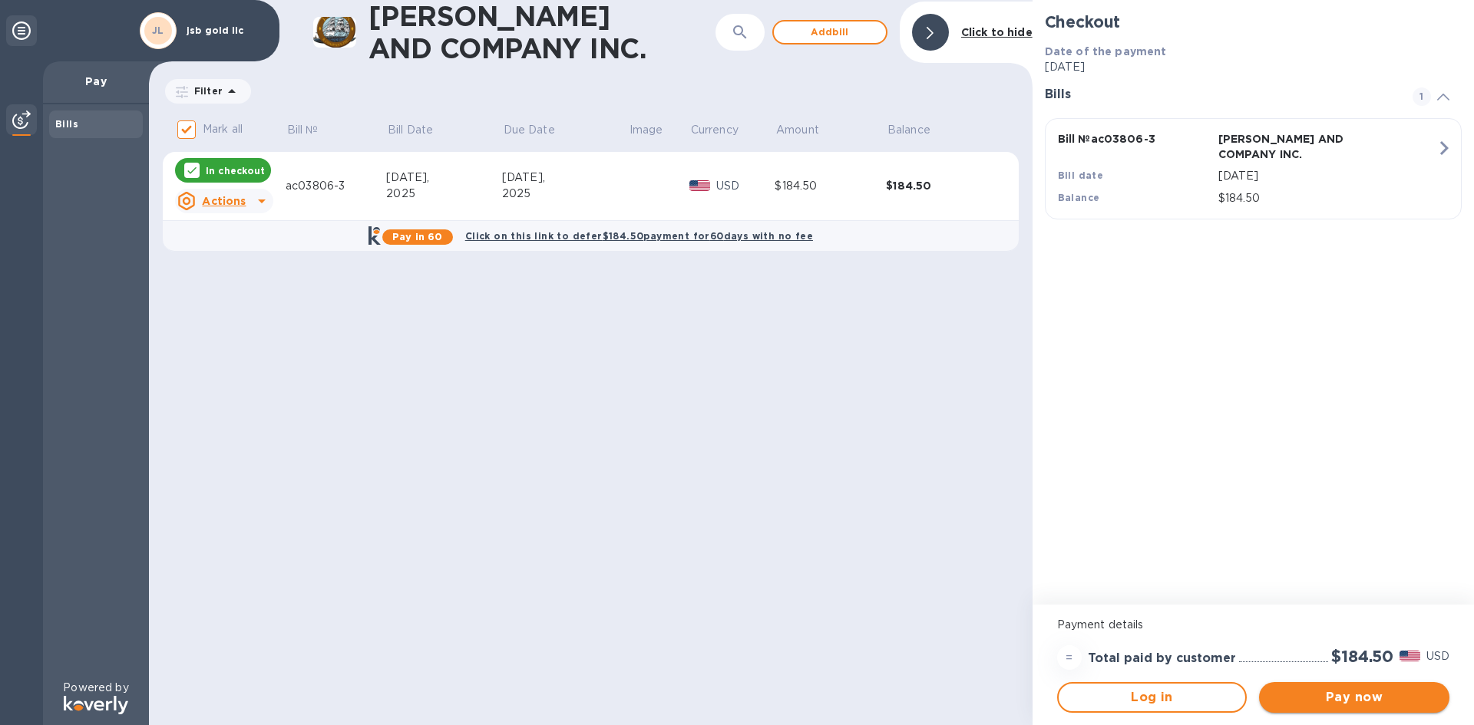
click at [1335, 695] on span "Pay now" at bounding box center [1354, 697] width 166 height 18
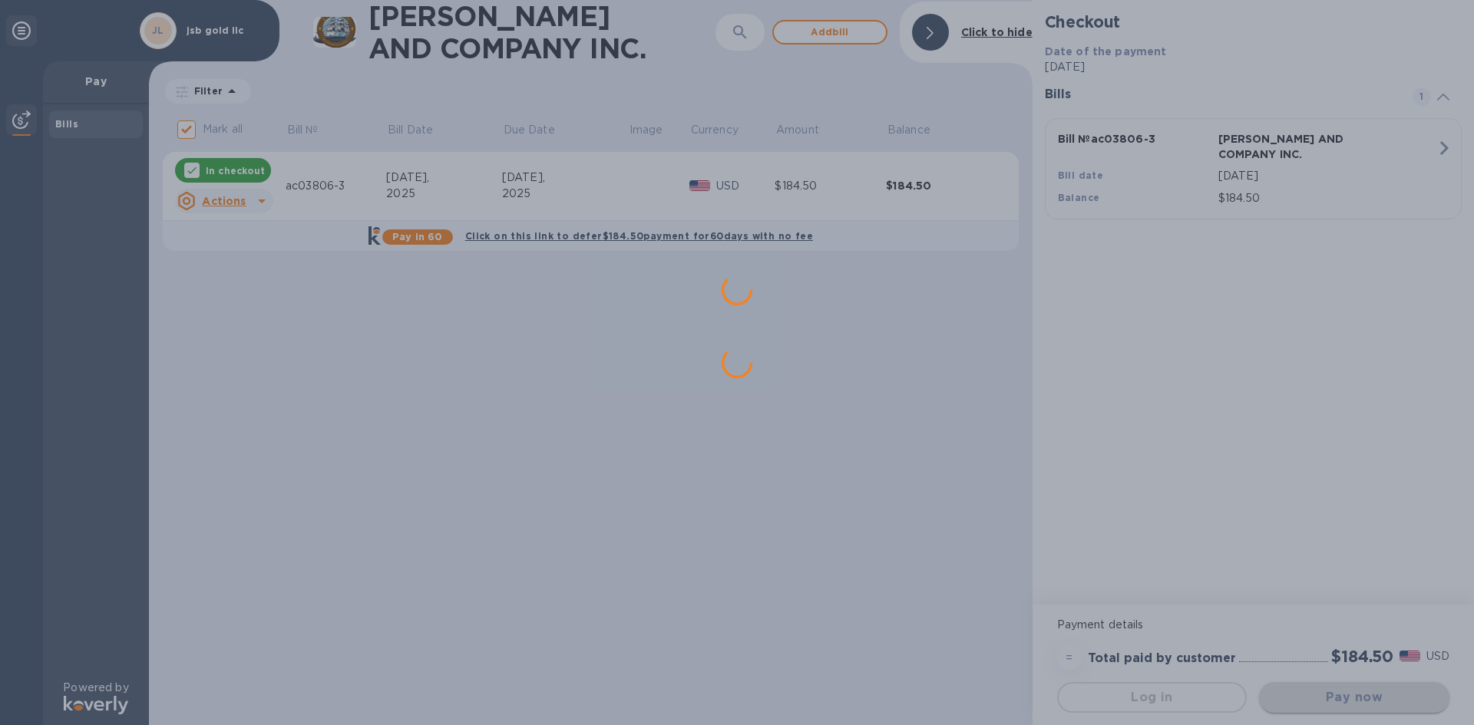
scroll to position [0, 0]
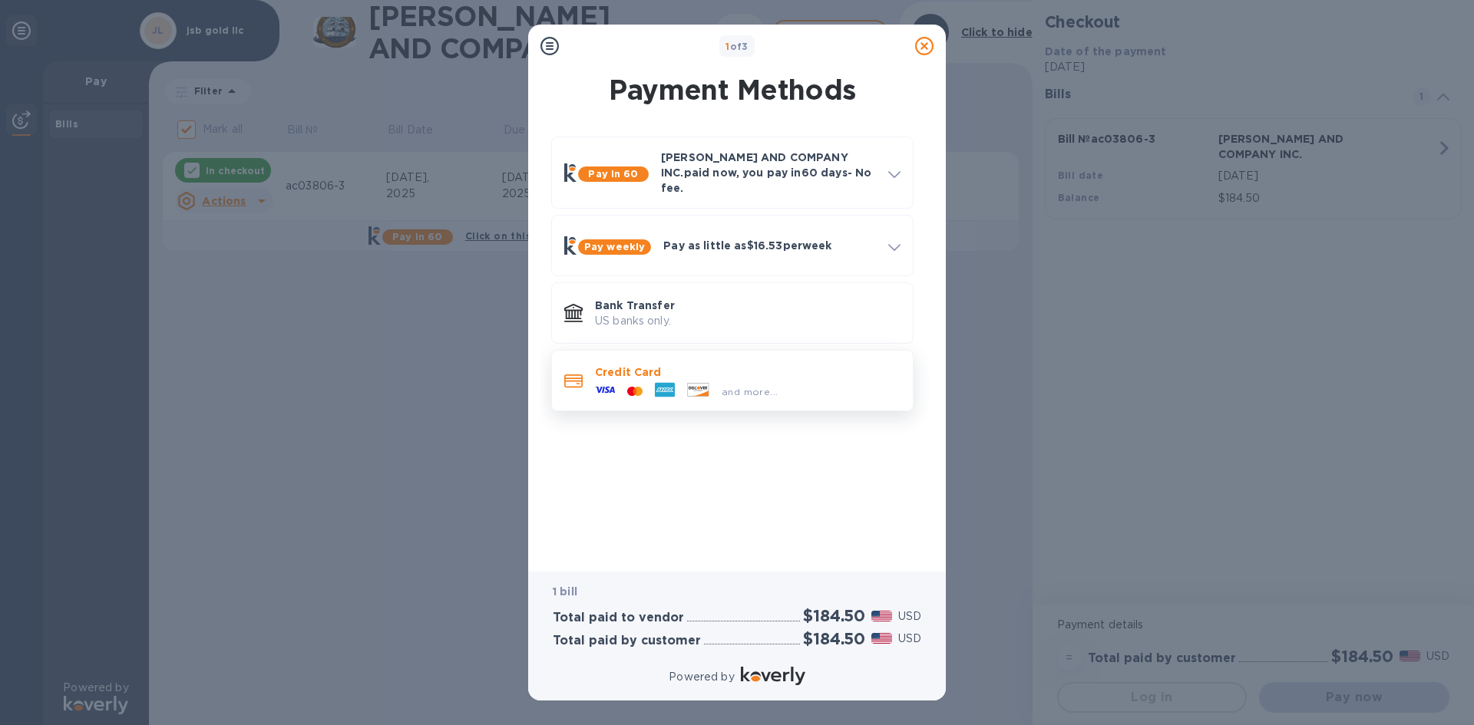
click at [662, 383] on icon at bounding box center [665, 390] width 20 height 15
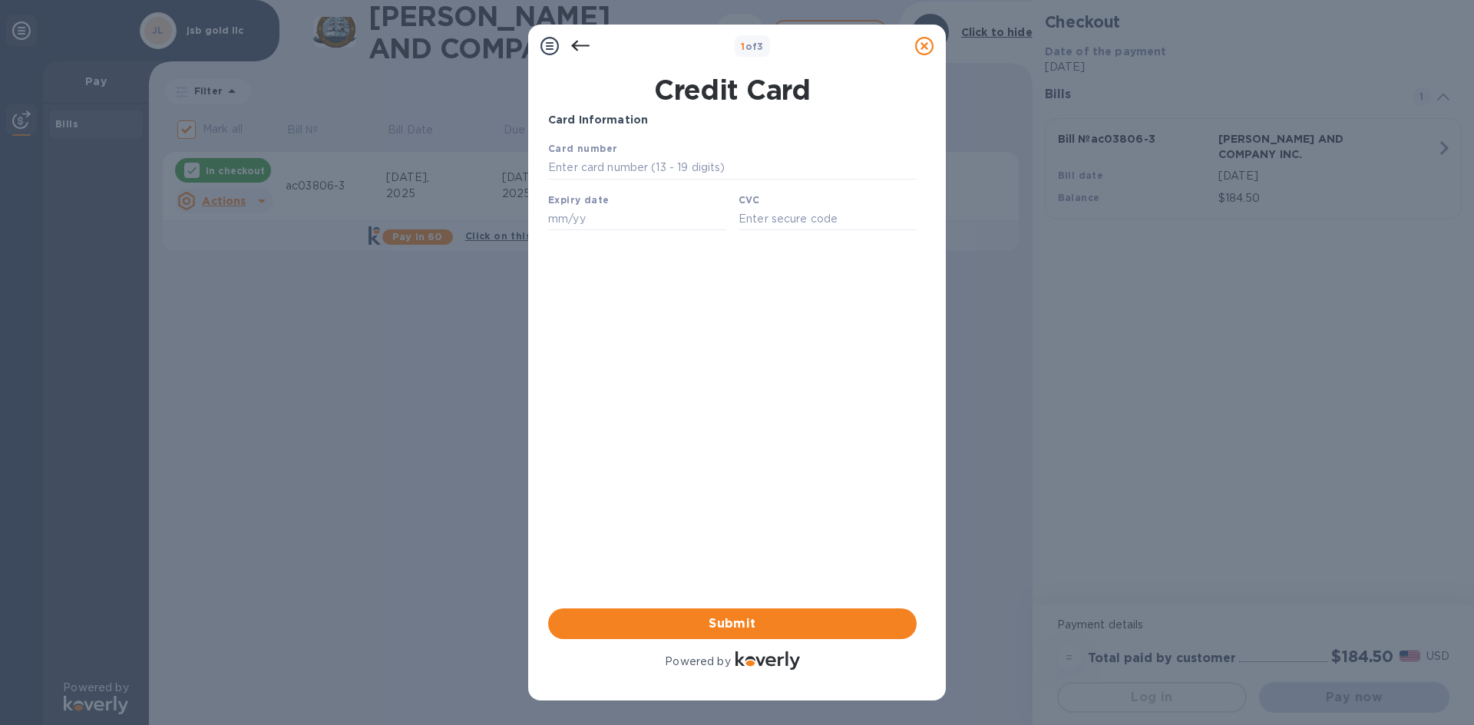
click at [593, 157] on div "Card number" at bounding box center [732, 159] width 381 height 51
click at [602, 167] on input "text" at bounding box center [732, 168] width 368 height 23
click at [620, 165] on input "text" at bounding box center [732, 168] width 368 height 23
type input "[CREDIT_CARD_NUMBER]"
click at [743, 329] on div "Card Information Your browser does not support iframes Submit Powered by" at bounding box center [732, 392] width 368 height 561
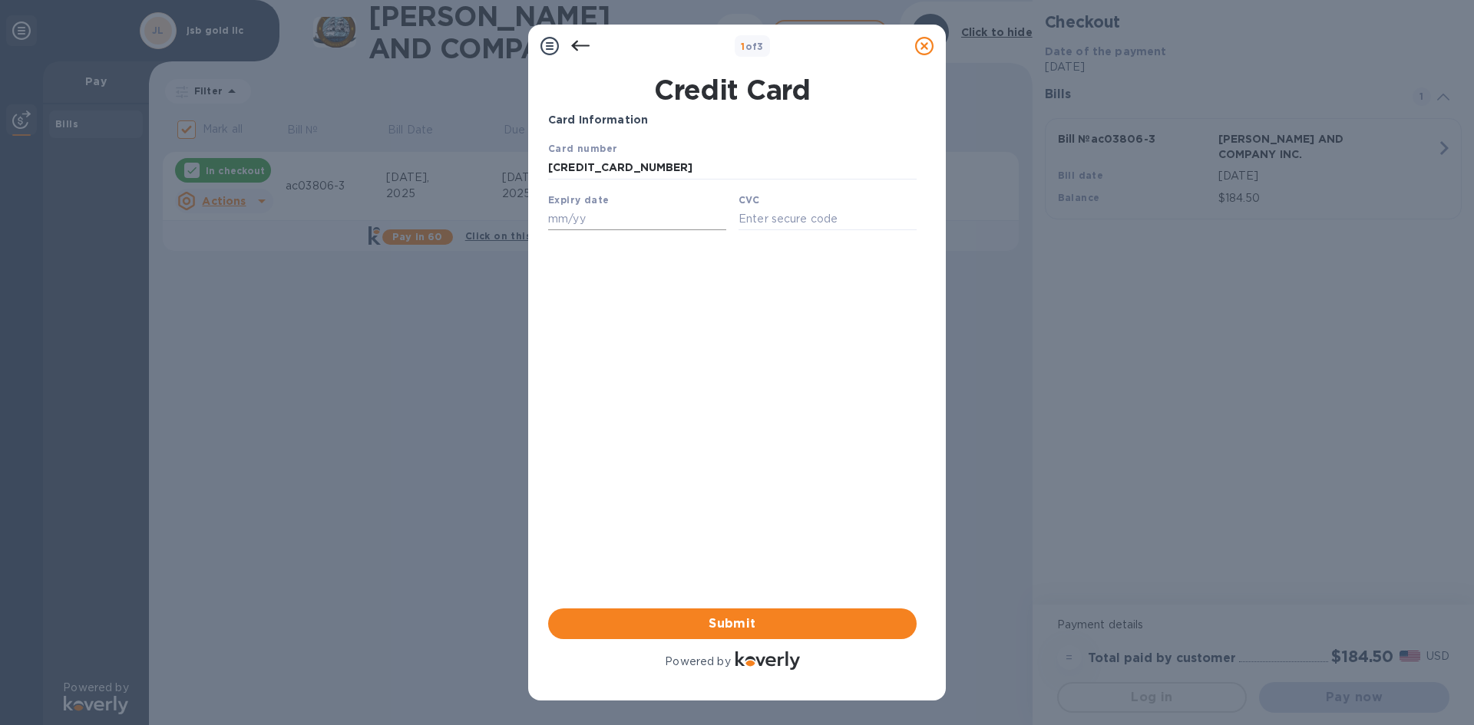
click at [570, 225] on input "text" at bounding box center [637, 218] width 178 height 23
type input "09/29"
click at [802, 221] on input "text" at bounding box center [827, 218] width 178 height 23
type input "546"
click at [698, 324] on div "Card Information Your browser does not support iframes Submit Powered by" at bounding box center [732, 392] width 368 height 561
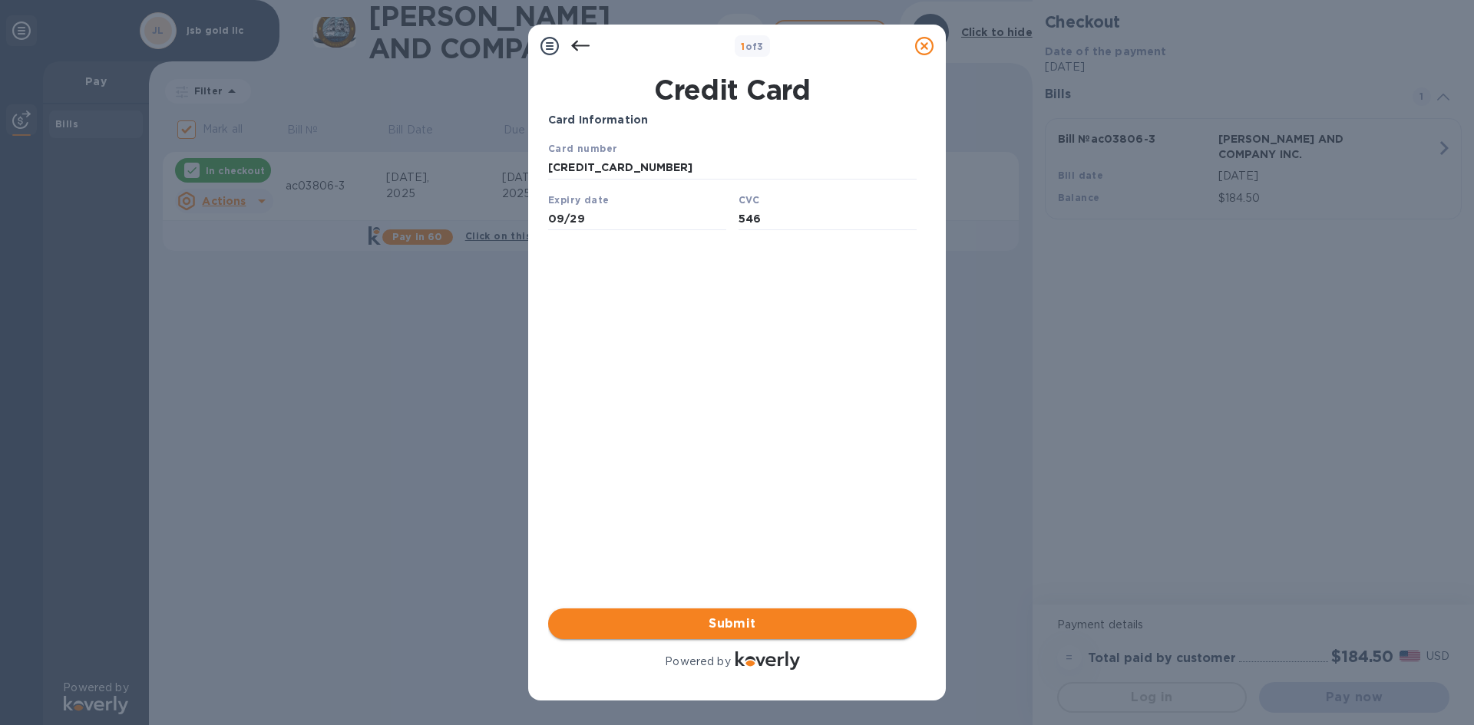
click at [713, 626] on span "Submit" at bounding box center [732, 624] width 344 height 18
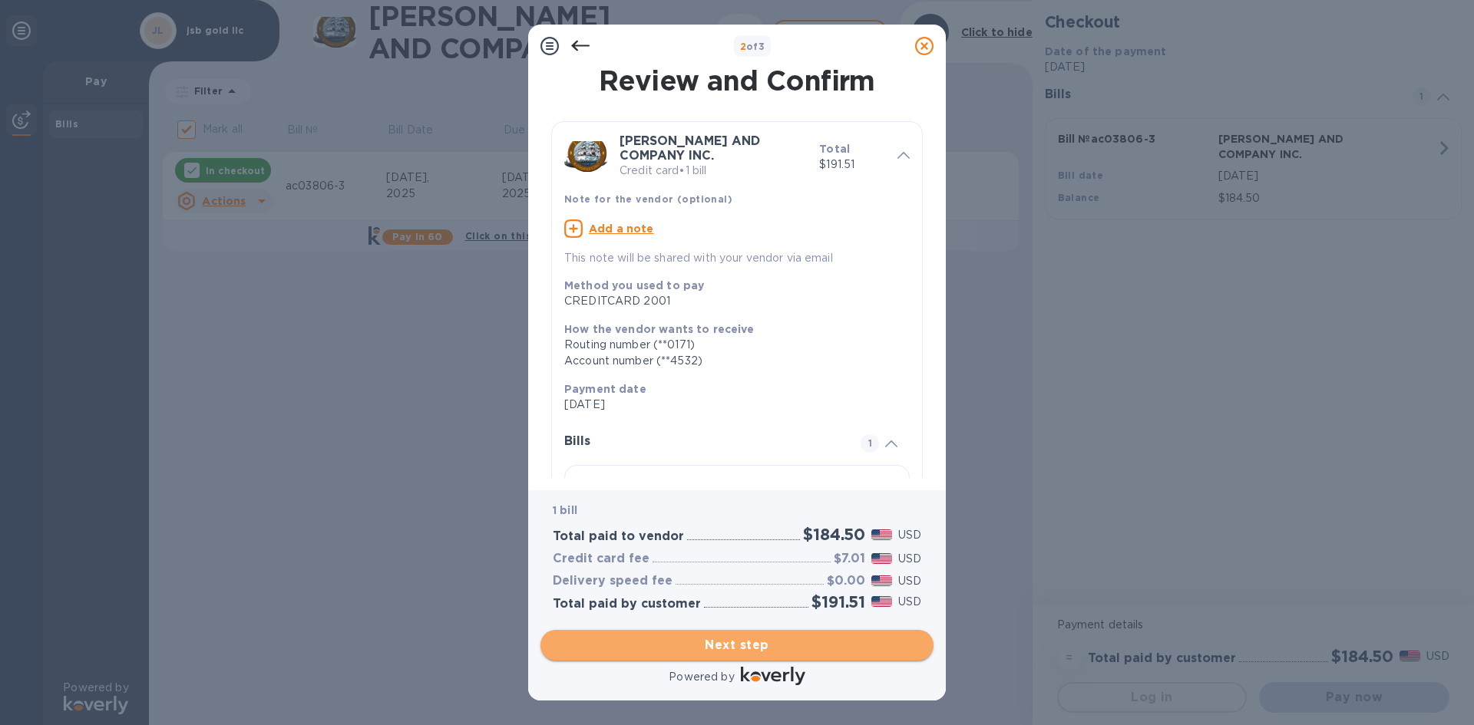
click at [741, 642] on span "Next step" at bounding box center [737, 645] width 368 height 18
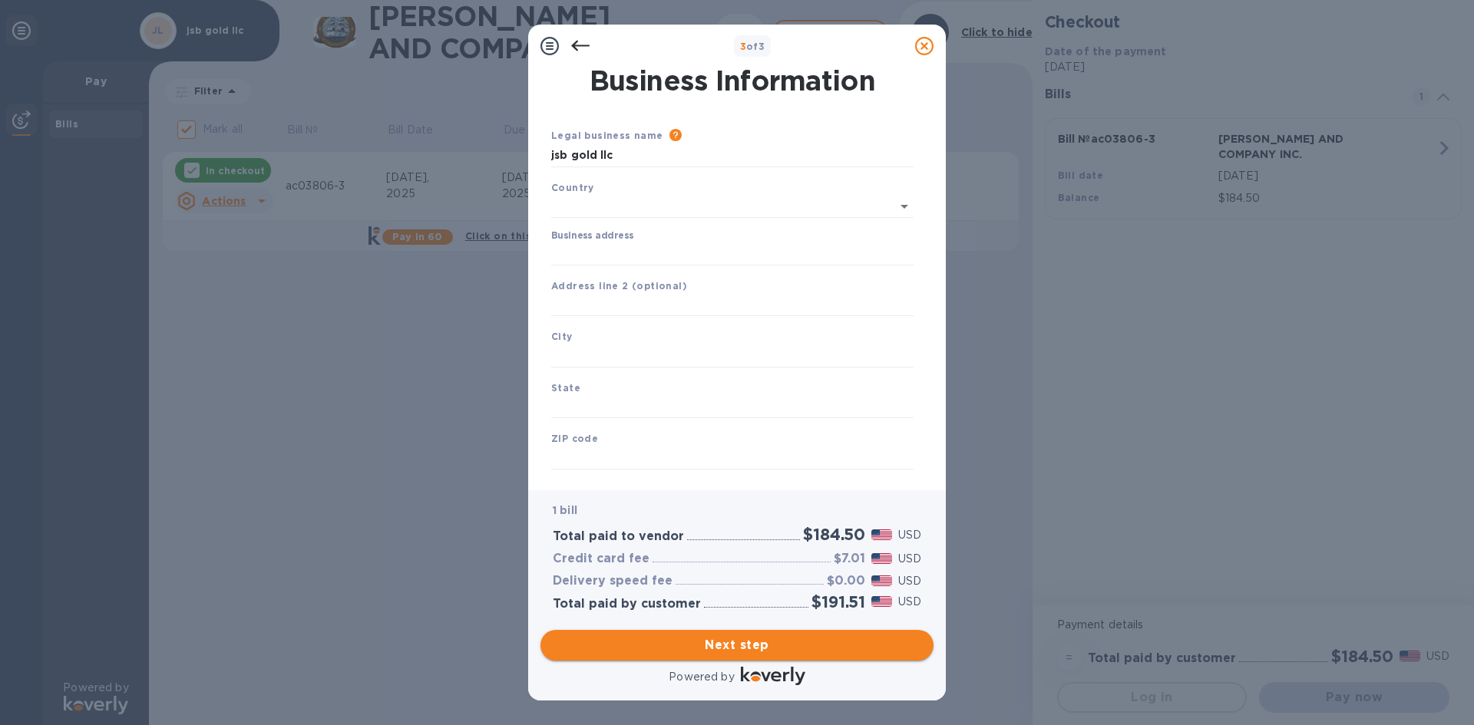
type input "[GEOGRAPHIC_DATA]"
click at [639, 243] on input "Business address" at bounding box center [732, 250] width 362 height 23
type input "[STREET_ADDRESS][PERSON_NAME]"
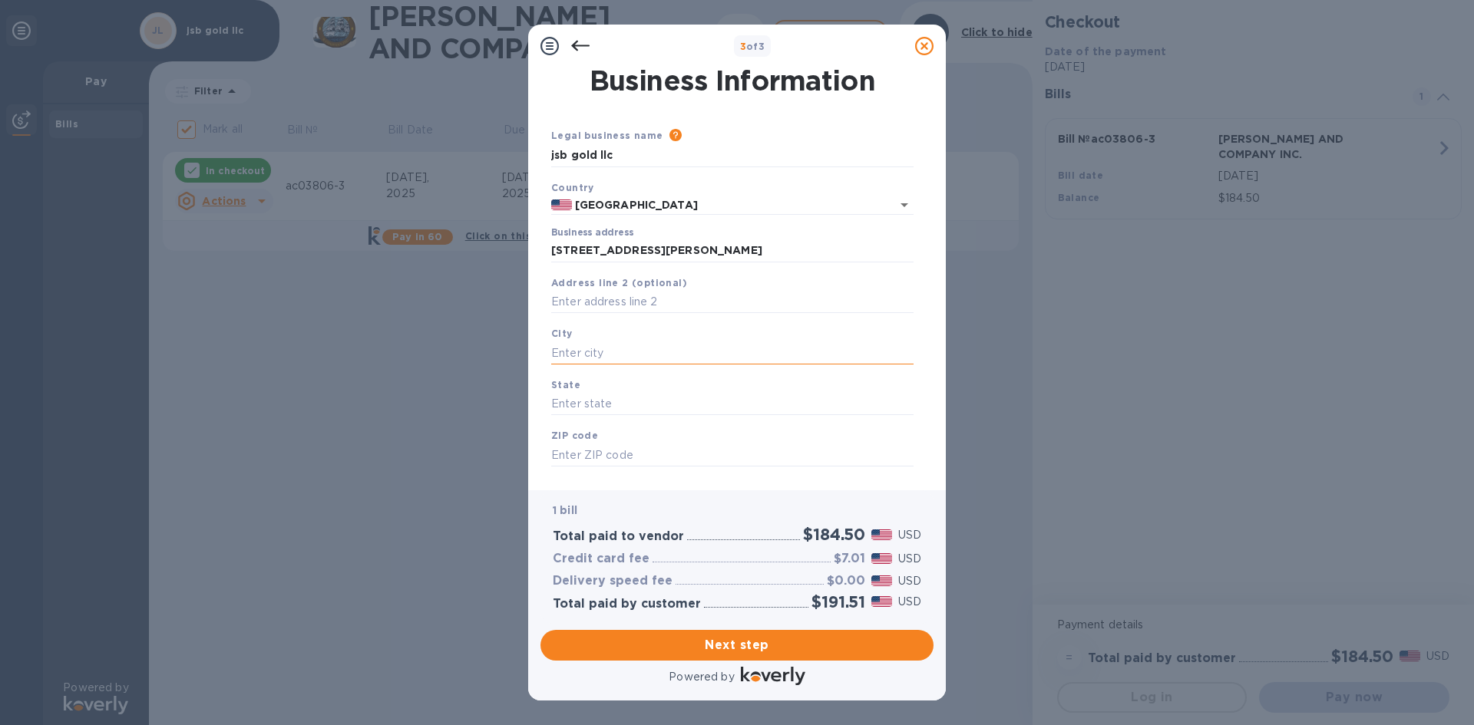
click at [636, 359] on input "text" at bounding box center [732, 353] width 362 height 23
type input "terrytown"
click at [646, 409] on input "text" at bounding box center [732, 404] width 362 height 23
type input "la"
click at [619, 458] on input "text" at bounding box center [732, 455] width 362 height 23
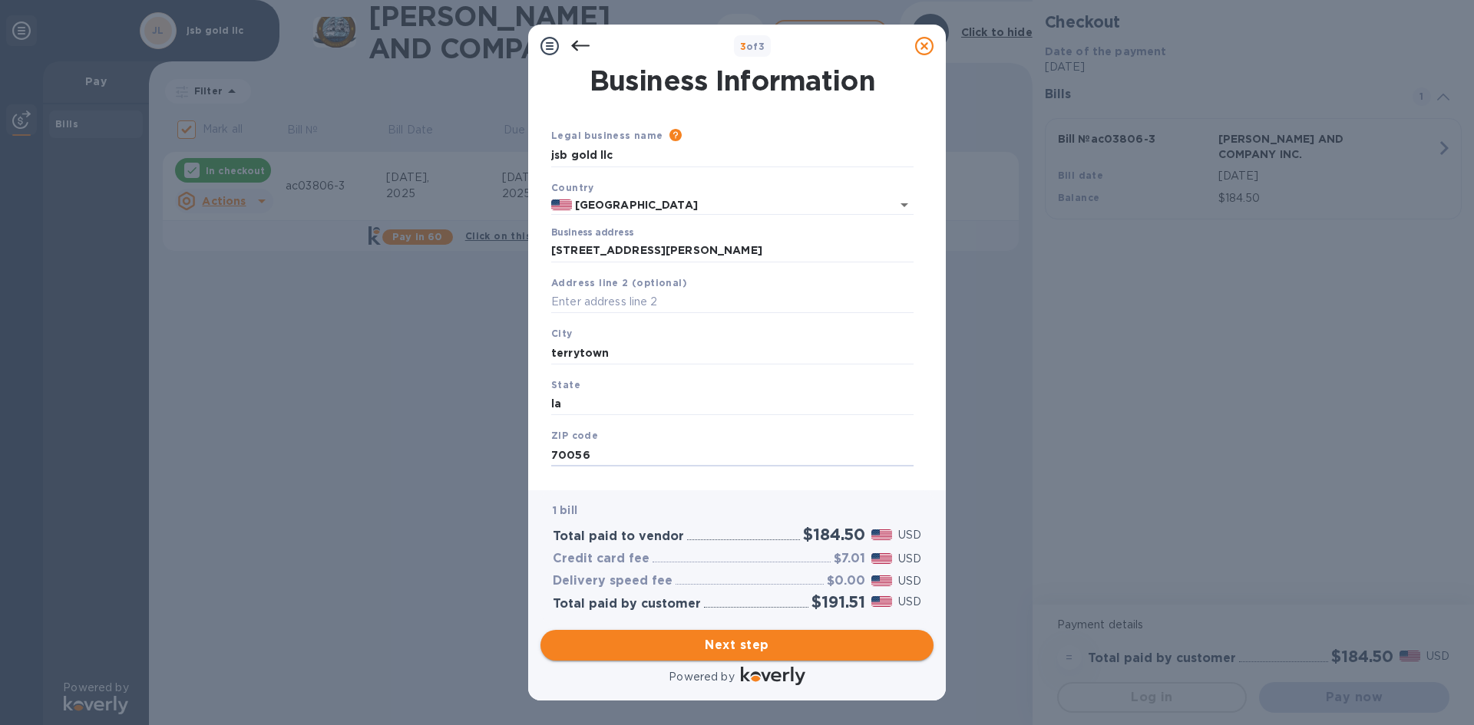
type input "70056"
click at [706, 637] on span "Next step" at bounding box center [737, 645] width 368 height 18
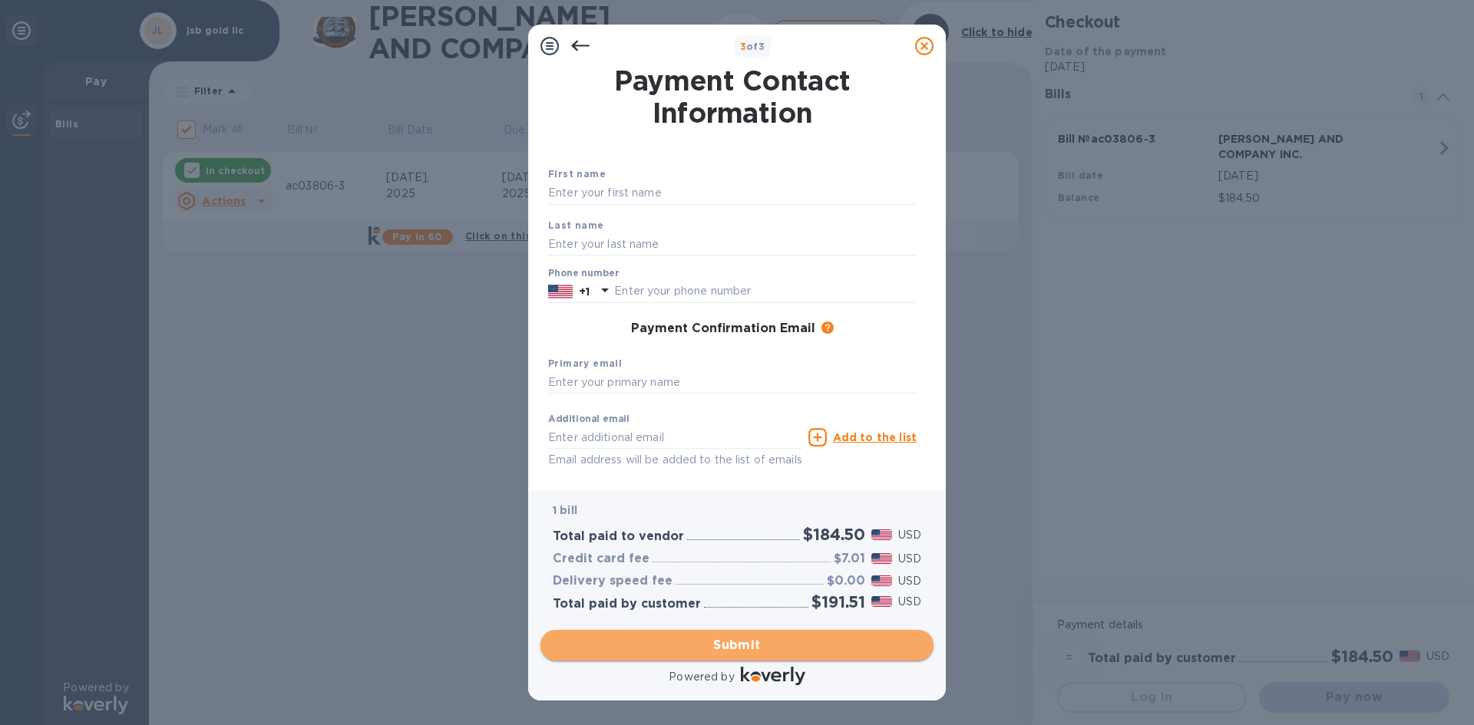
click at [733, 636] on span "Submit" at bounding box center [737, 645] width 368 height 18
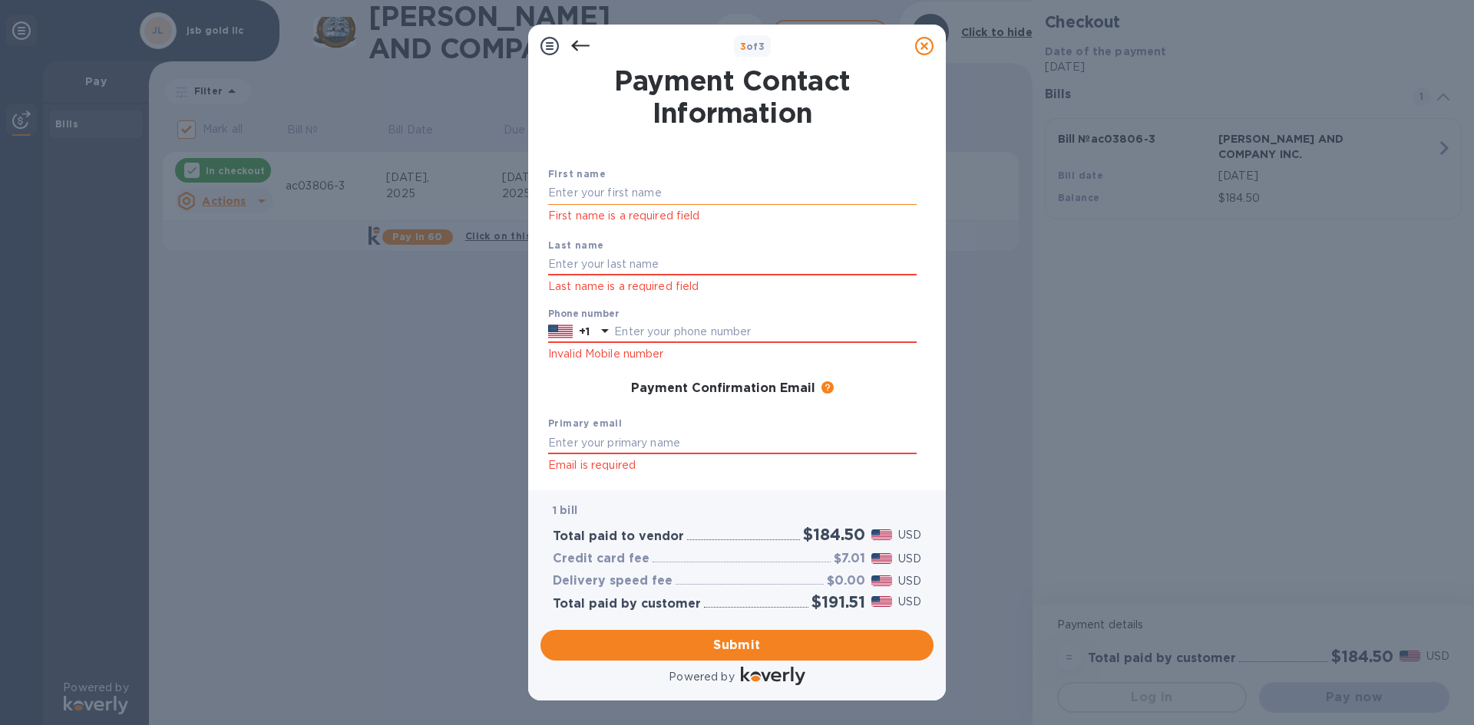
click at [603, 191] on input "text" at bounding box center [732, 193] width 368 height 23
type input "jafar"
type input "abukhalil"
type input "5042593655"
type input "[EMAIL_ADDRESS][DOMAIN_NAME]"
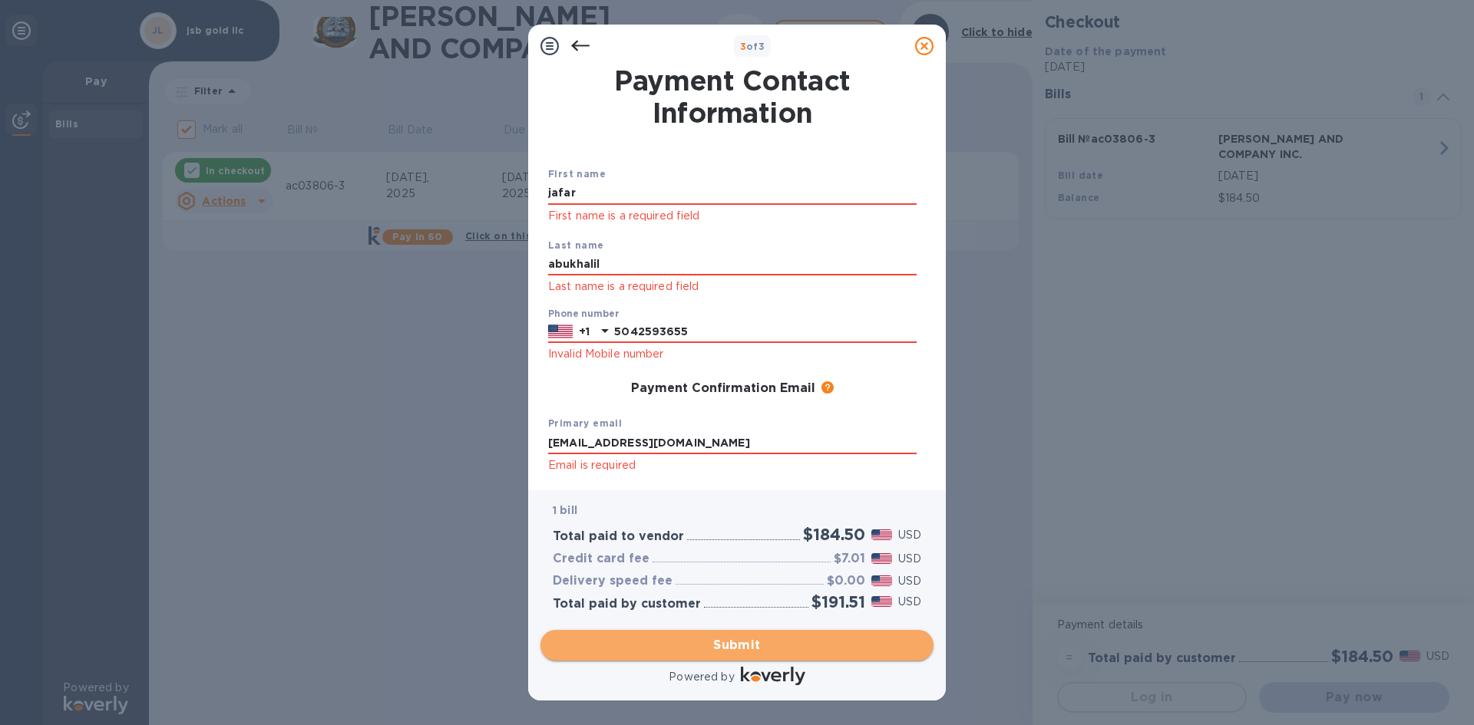
click at [662, 648] on span "Submit" at bounding box center [737, 645] width 368 height 18
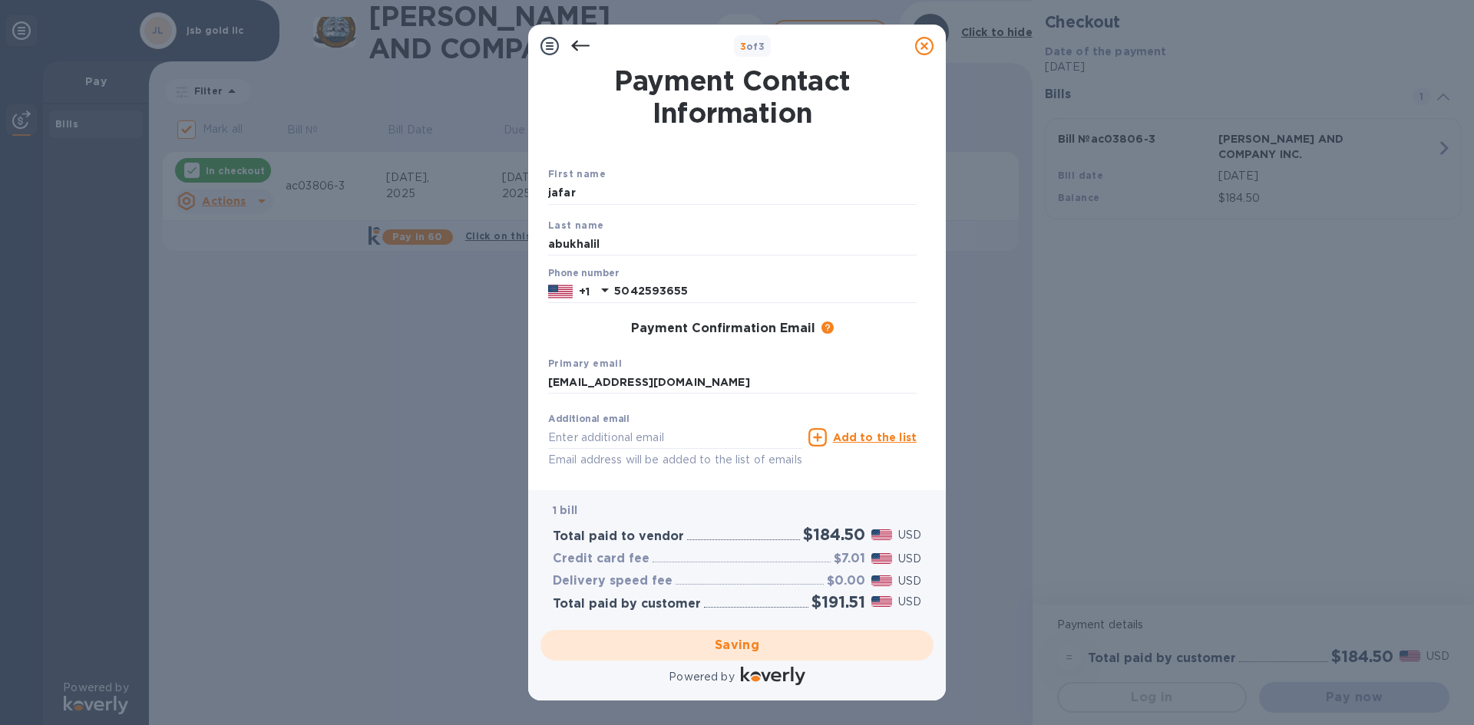
click at [718, 650] on div "Saving" at bounding box center [736, 645] width 405 height 43
checkbox input "false"
